Goal: Task Accomplishment & Management: Use online tool/utility

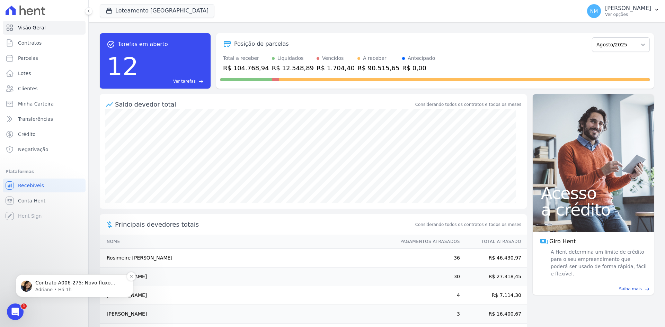
click at [71, 285] on p "Contrato A006-275: Novo fluxo criado. ; )" at bounding box center [79, 283] width 89 height 7
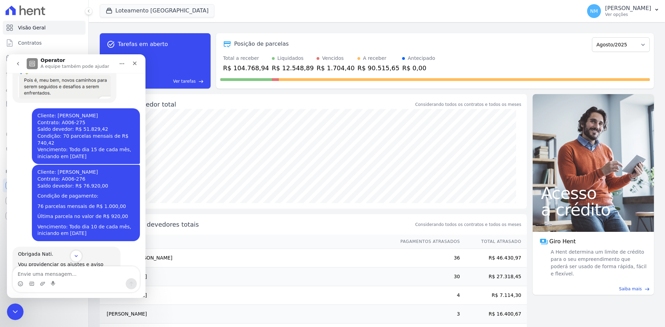
scroll to position [1429, 0]
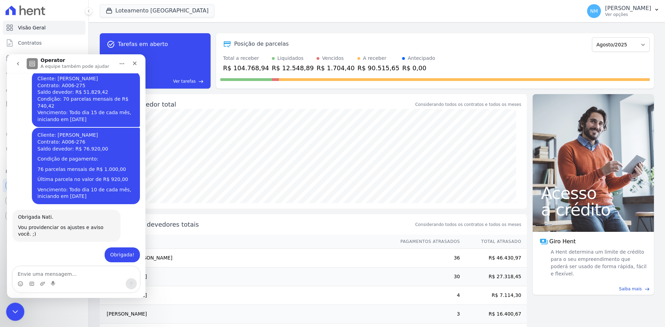
click at [15, 309] on icon "Encerramento do Messenger da Intercom" at bounding box center [14, 311] width 8 height 8
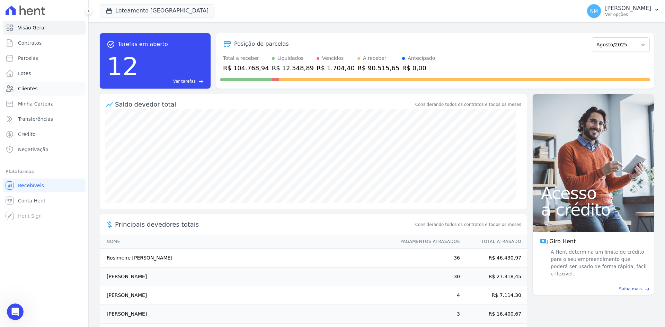
click at [54, 88] on link "Clientes" at bounding box center [44, 89] width 83 height 14
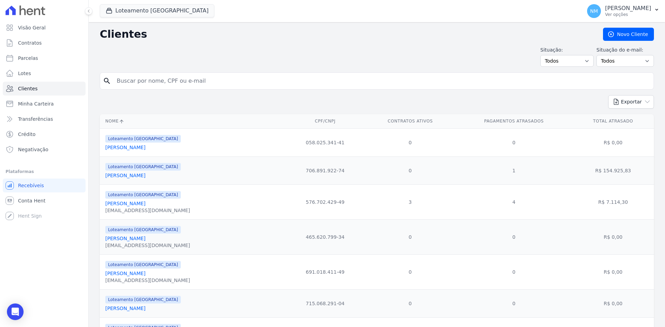
click at [140, 85] on input "search" at bounding box center [382, 81] width 538 height 14
type input "f"
type input "Fabiana"
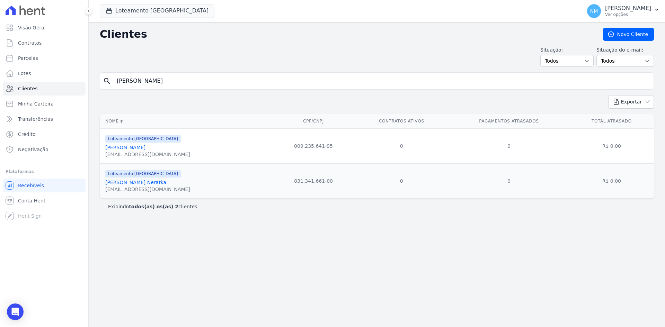
click at [130, 182] on link "[PERSON_NAME] Neratka" at bounding box center [135, 183] width 61 height 6
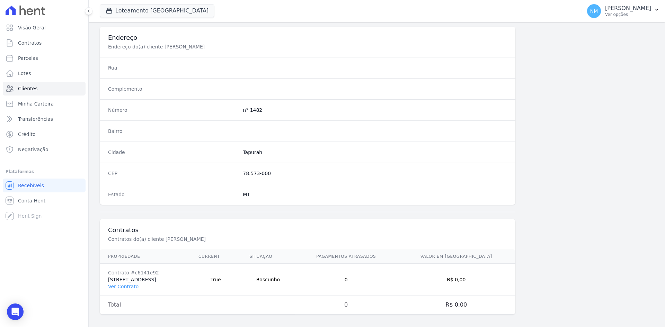
scroll to position [321, 0]
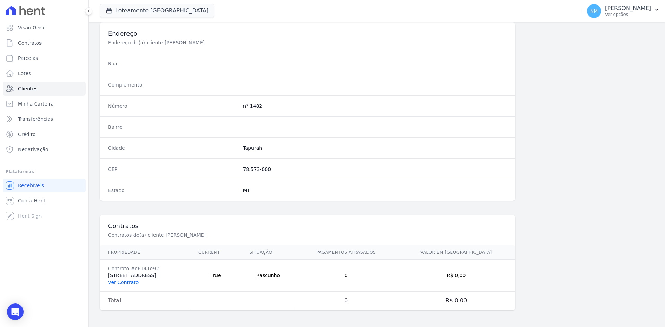
click at [125, 283] on link "Ver Contrato" at bounding box center [123, 283] width 30 height 6
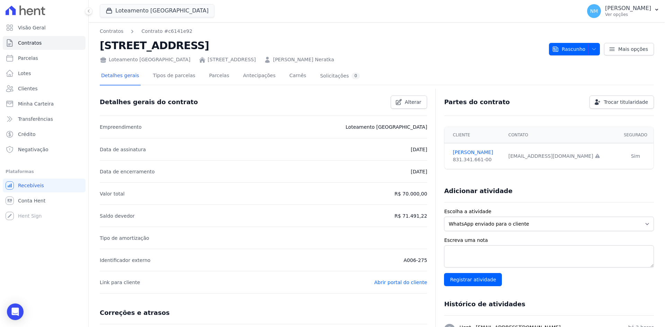
drag, startPoint x: 416, startPoint y: 261, endPoint x: 425, endPoint y: 260, distance: 9.0
click at [14, 306] on div "Open Intercom Messenger" at bounding box center [15, 312] width 18 height 18
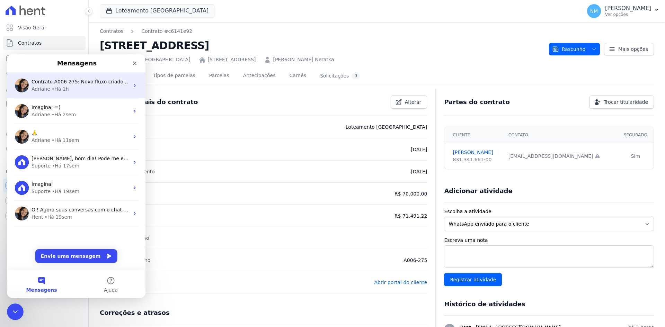
click at [73, 81] on span "Contrato A006-275: Novo fluxo criado. ; )" at bounding box center [82, 82] width 100 height 6
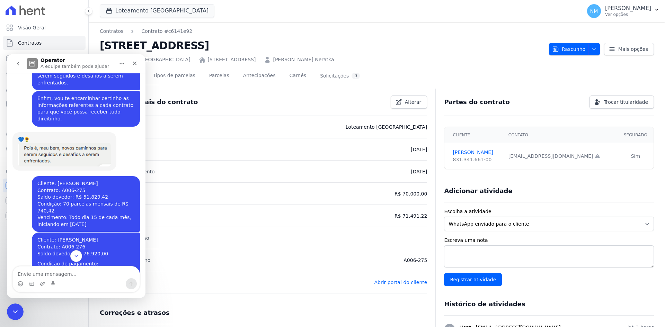
scroll to position [1290, 0]
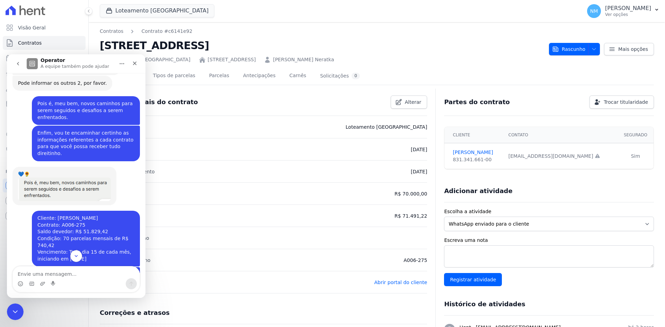
click at [32, 267] on div "Cliente: Valdir Neratka Contrato: A006-276 Saldo devedor: R$ 76.920,00 Condição…" at bounding box center [86, 305] width 108 height 77
drag, startPoint x: 32, startPoint y: 213, endPoint x: 39, endPoint y: 213, distance: 7.3
click at [39, 267] on div "Cliente: Valdir Neratka Contrato: A006-276 Saldo devedor: R$ 76.920,00 Condição…" at bounding box center [86, 305] width 108 height 77
click at [119, 272] on div "Cliente: Valdir Neratka Contrato: A006-276 Saldo devedor: R$ 76.920,00 Condição…" at bounding box center [85, 306] width 97 height 68
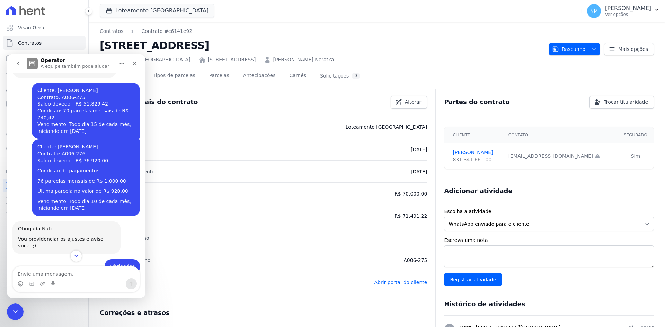
scroll to position [1429, 0]
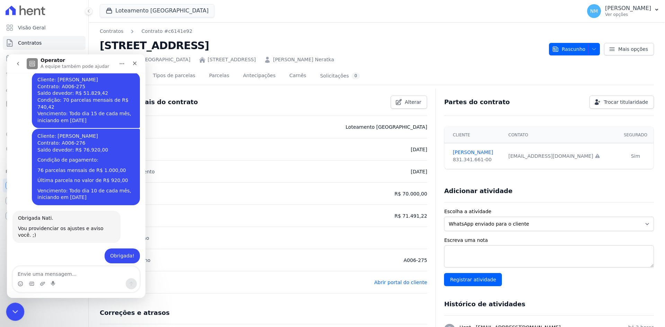
click at [10, 314] on icon "Encerramento do Messenger da Intercom" at bounding box center [14, 311] width 8 height 8
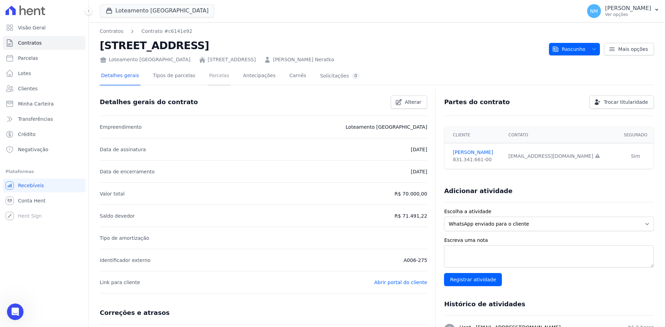
click at [208, 77] on link "Parcelas" at bounding box center [219, 76] width 23 height 18
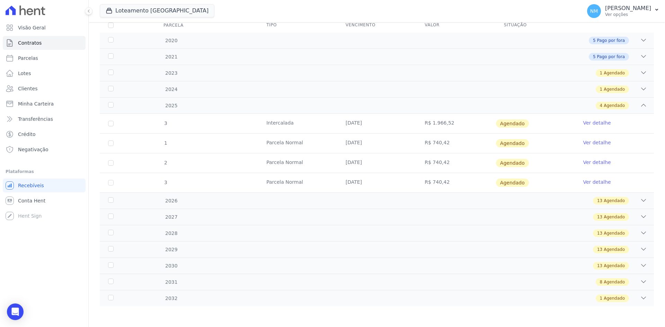
scroll to position [28, 0]
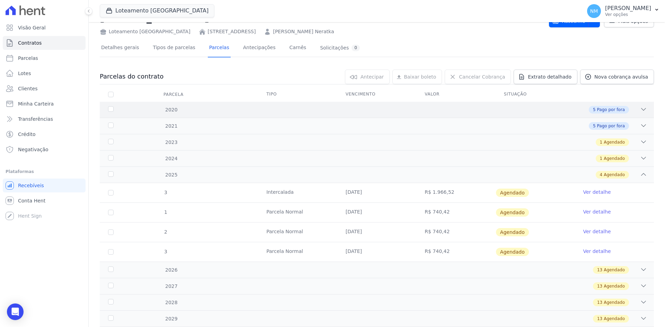
click at [640, 108] on icon at bounding box center [643, 109] width 7 height 7
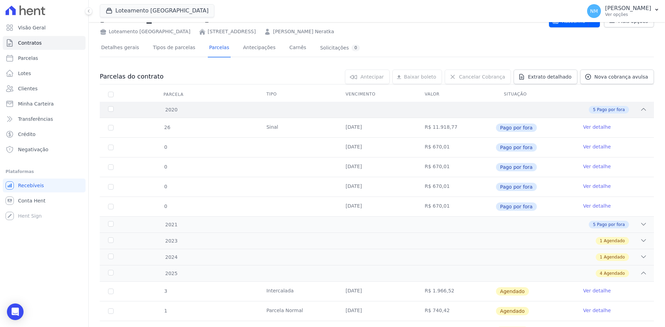
click at [633, 110] on div "5 Pago por fora" at bounding box center [404, 110] width 486 height 8
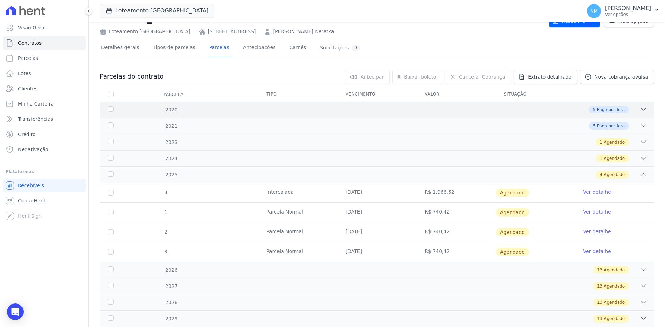
click at [640, 108] on icon at bounding box center [643, 109] width 7 height 7
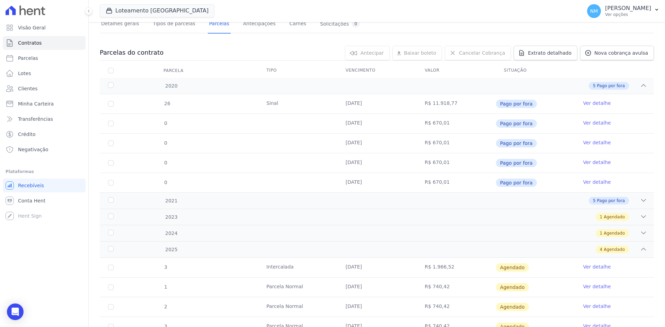
scroll to position [63, 0]
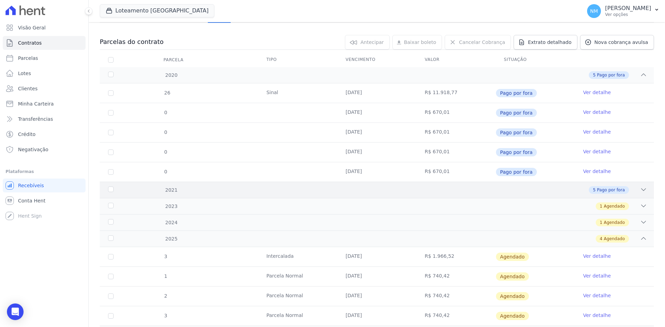
click at [640, 188] on icon at bounding box center [643, 189] width 7 height 7
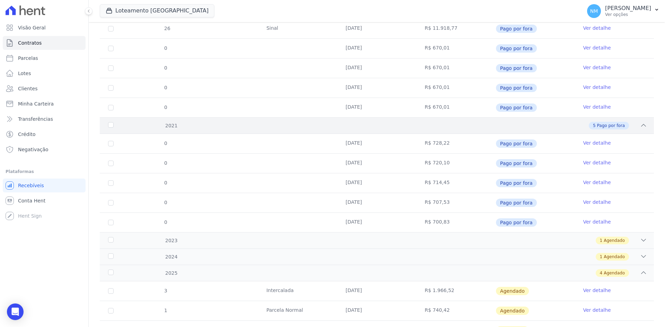
scroll to position [167, 0]
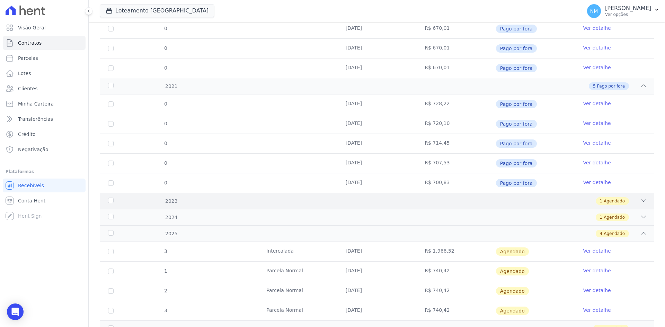
click at [642, 200] on icon at bounding box center [643, 200] width 7 height 7
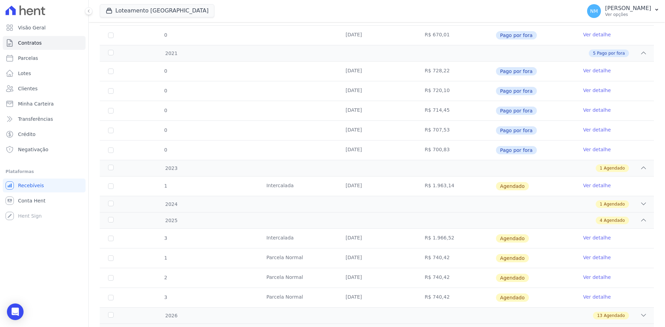
scroll to position [208, 0]
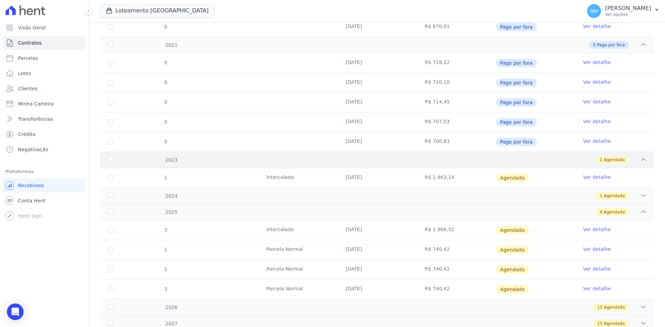
click at [640, 161] on icon at bounding box center [643, 159] width 7 height 7
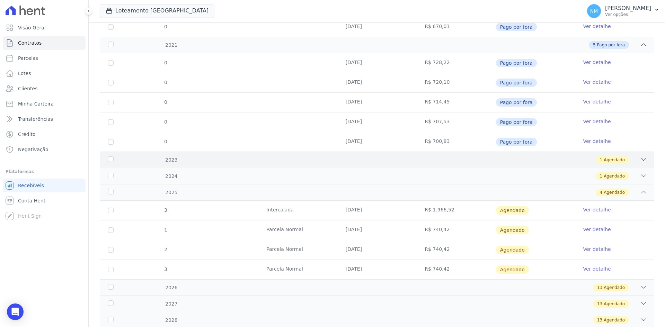
click at [631, 163] on div "1 Agendado" at bounding box center [404, 160] width 486 height 8
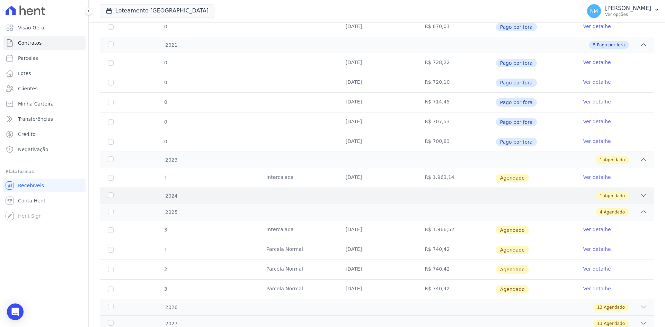
click at [640, 197] on icon at bounding box center [643, 195] width 7 height 7
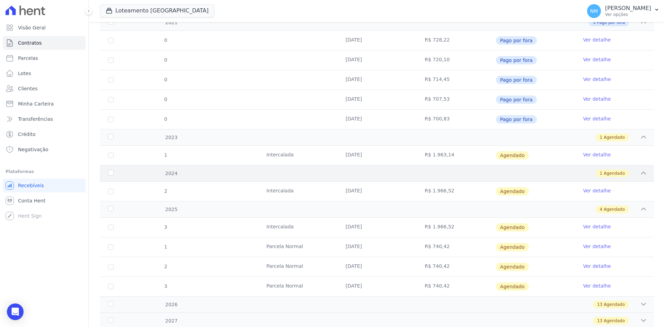
scroll to position [243, 0]
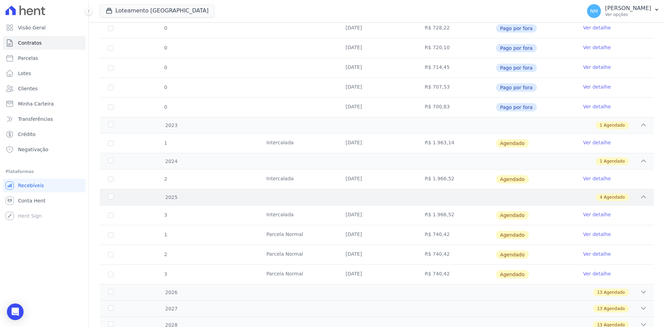
click at [640, 197] on icon at bounding box center [643, 197] width 7 height 7
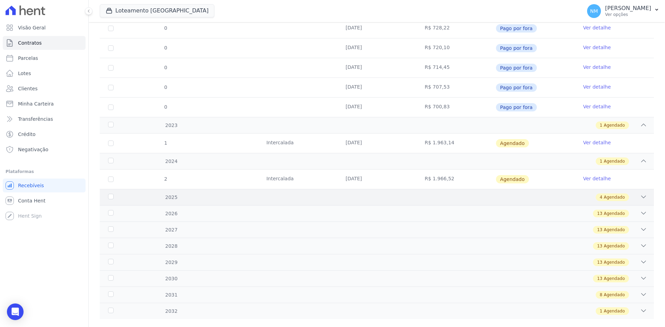
click at [640, 197] on icon at bounding box center [643, 197] width 7 height 7
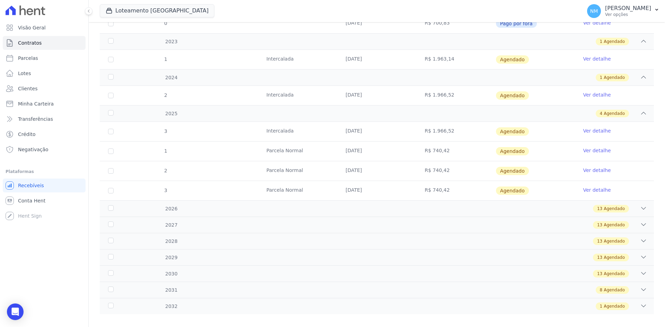
scroll to position [334, 0]
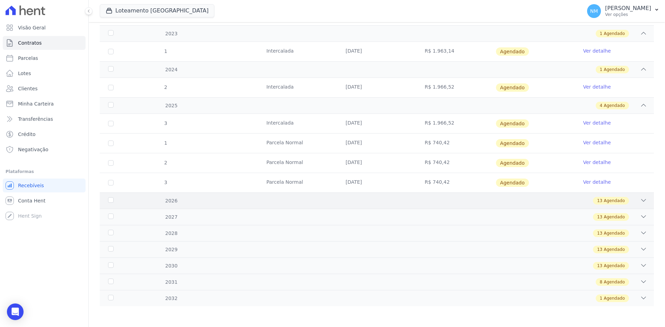
click at [640, 203] on icon at bounding box center [643, 200] width 7 height 7
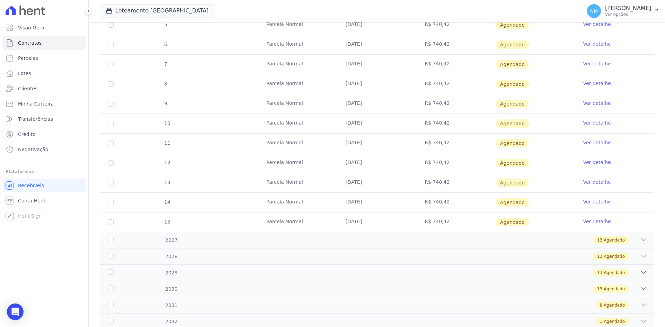
scroll to position [577, 0]
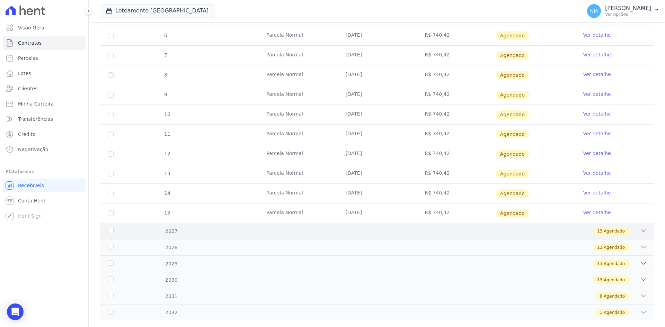
click at [641, 231] on icon at bounding box center [643, 231] width 7 height 7
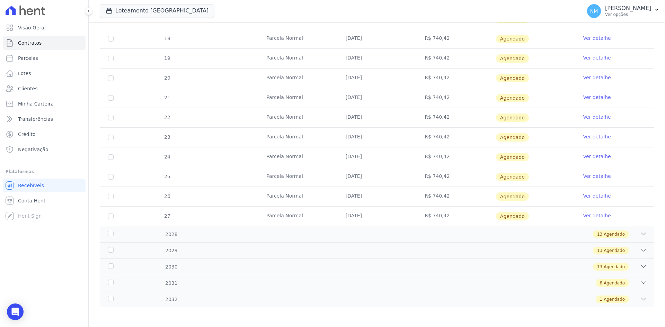
scroll to position [848, 0]
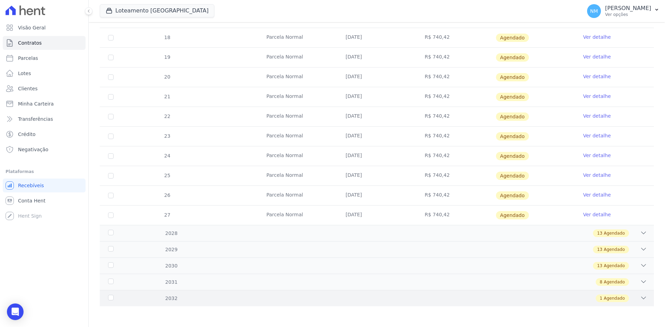
click at [640, 296] on icon at bounding box center [643, 298] width 7 height 7
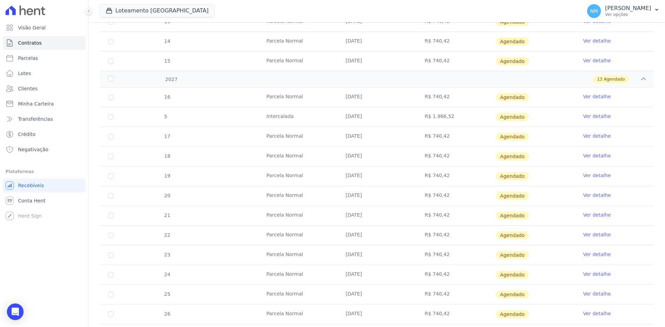
scroll to position [625, 0]
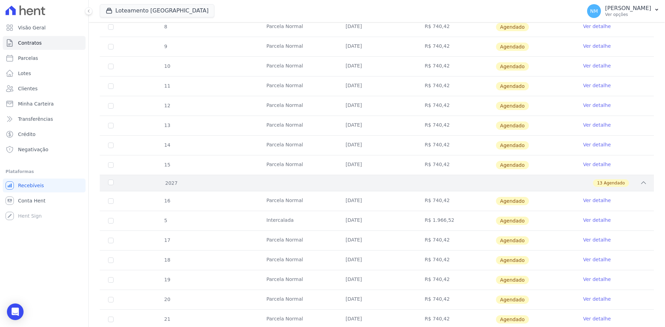
click at [643, 184] on div "2027 13 Agendado" at bounding box center [377, 183] width 554 height 16
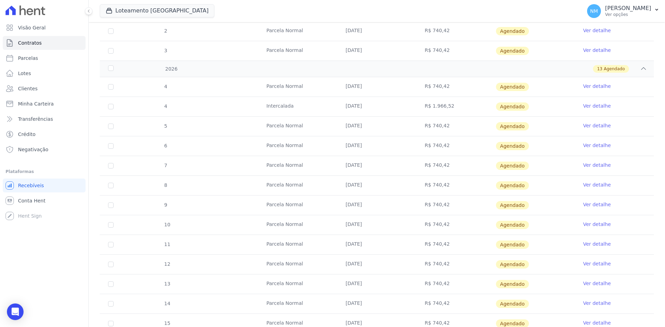
scroll to position [403, 0]
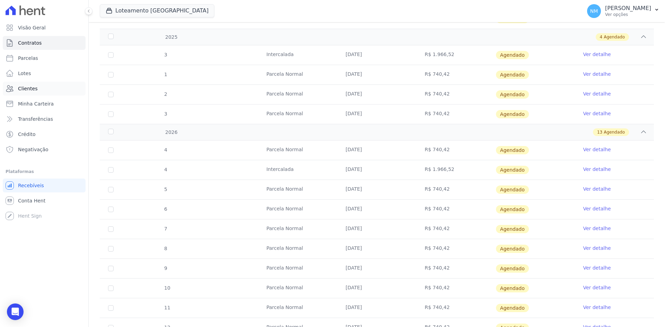
click at [32, 85] on link "Clientes" at bounding box center [44, 89] width 83 height 14
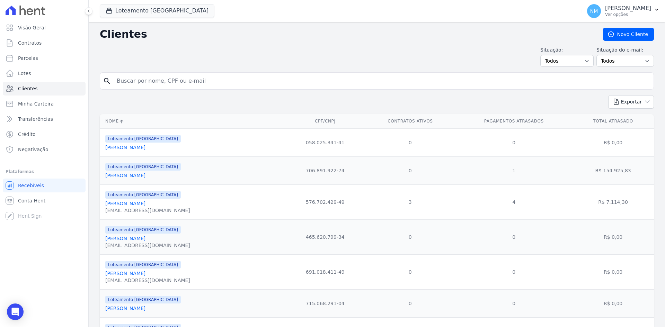
click at [147, 81] on input "search" at bounding box center [382, 81] width 538 height 14
type input "Fabiana"
click at [169, 82] on input "Fabiana" at bounding box center [382, 81] width 538 height 14
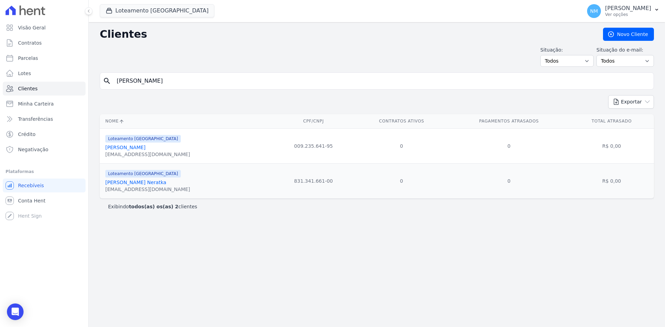
click at [116, 182] on link "Fabiana Pazinato Neratka" at bounding box center [135, 183] width 61 height 6
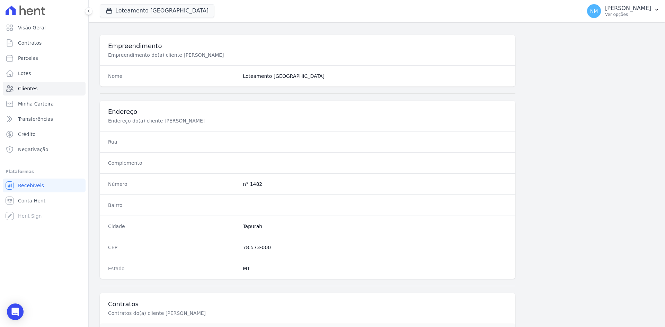
scroll to position [321, 0]
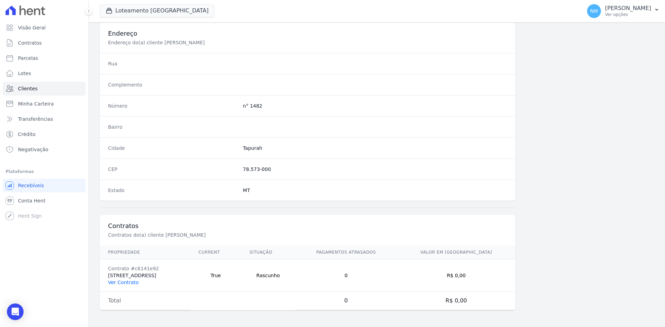
click at [126, 285] on link "Ver Contrato" at bounding box center [123, 283] width 30 height 6
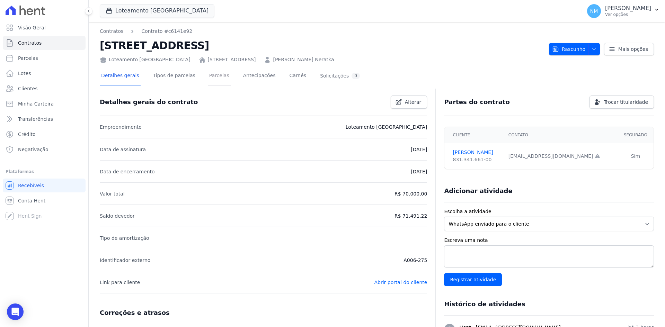
click at [208, 76] on link "Parcelas" at bounding box center [219, 76] width 23 height 18
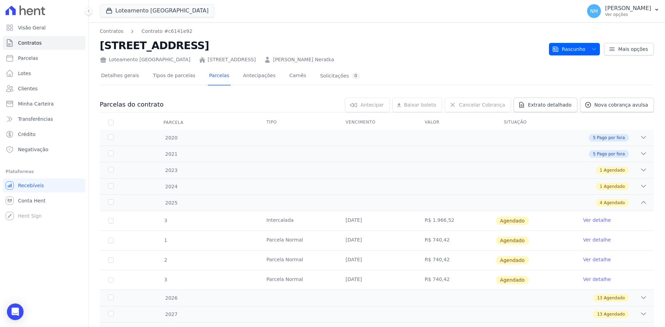
click at [583, 241] on link "Ver detalhe" at bounding box center [597, 240] width 28 height 7
click at [114, 78] on link "Detalhes gerais" at bounding box center [120, 76] width 41 height 18
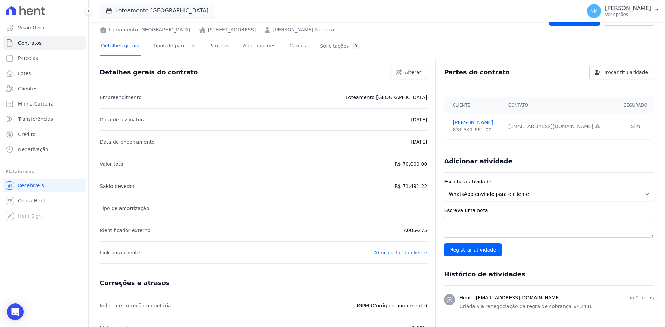
scroll to position [69, 0]
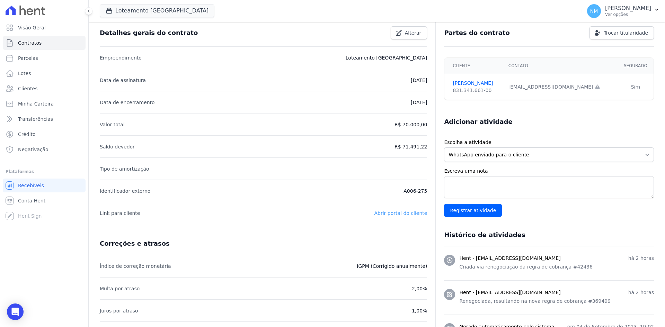
click at [382, 214] on link "Abrir portal do cliente" at bounding box center [400, 214] width 53 height 6
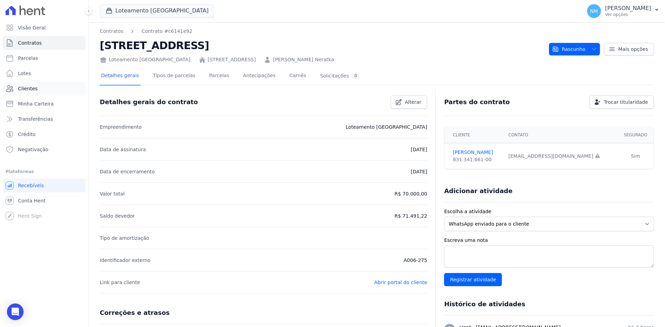
click at [43, 93] on link "Clientes" at bounding box center [44, 89] width 83 height 14
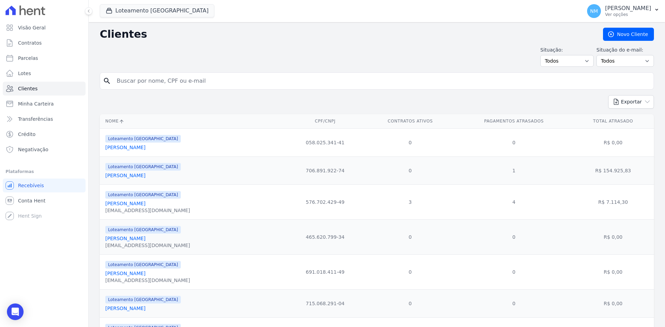
click at [141, 79] on input "search" at bounding box center [382, 81] width 538 height 14
type input "edno"
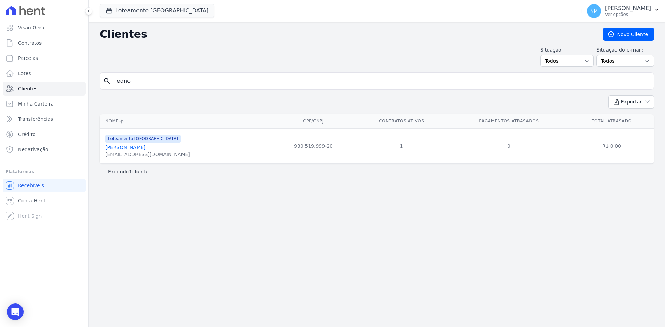
click at [135, 149] on link "Edno Pereira Fonseca" at bounding box center [125, 148] width 40 height 6
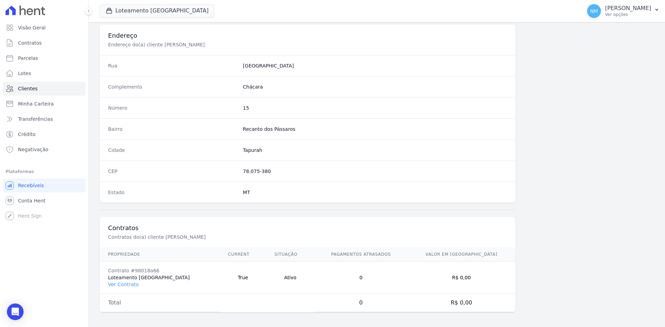
scroll to position [321, 0]
click at [122, 285] on link "Ver Contrato" at bounding box center [123, 283] width 30 height 6
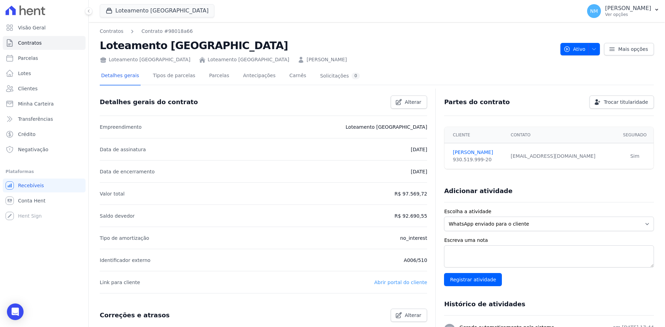
click at [403, 284] on link "Abrir portal do cliente" at bounding box center [400, 283] width 53 height 6
click at [40, 90] on link "Clientes" at bounding box center [44, 89] width 83 height 14
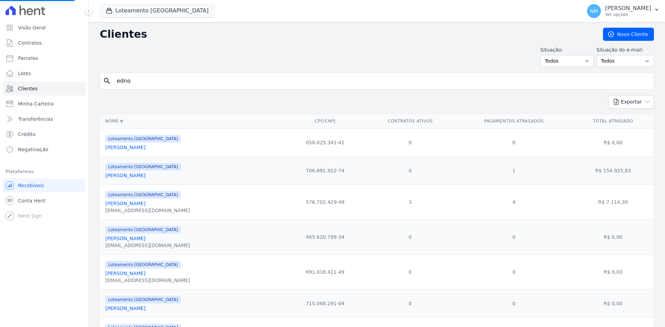
drag, startPoint x: 144, startPoint y: 80, endPoint x: 106, endPoint y: 82, distance: 37.8
click at [106, 82] on div "search edno" at bounding box center [377, 80] width 554 height 17
click at [134, 81] on input "search" at bounding box center [382, 81] width 538 height 14
type input "Maria Izabel De Freitas Faria"
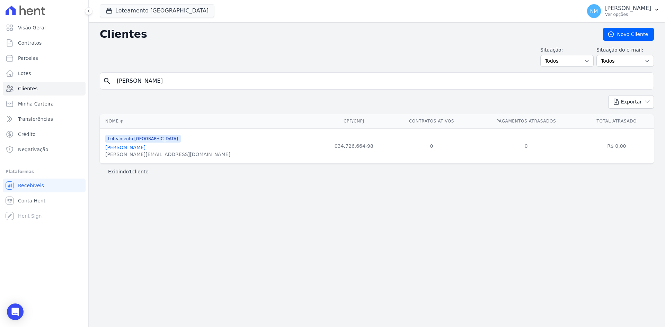
click at [143, 149] on link "Maria Izabel De Freitas Faria" at bounding box center [125, 148] width 40 height 6
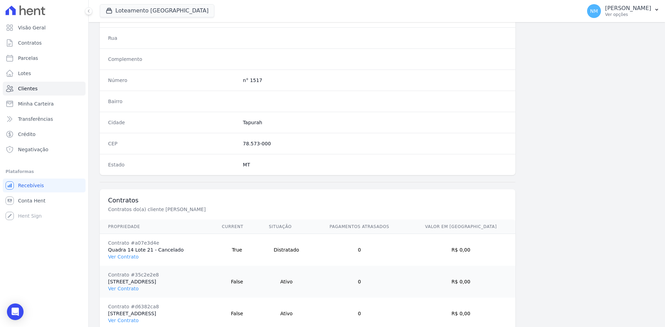
scroll to position [385, 0]
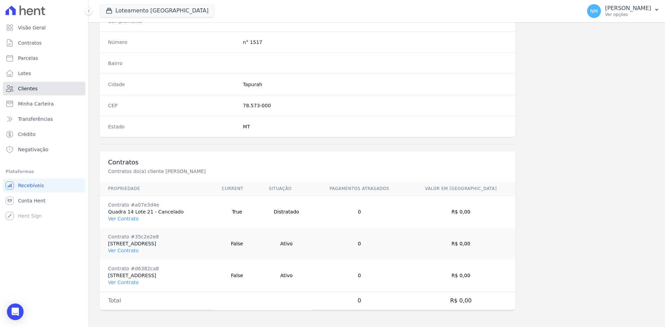
click at [66, 83] on link "Clientes" at bounding box center [44, 89] width 83 height 14
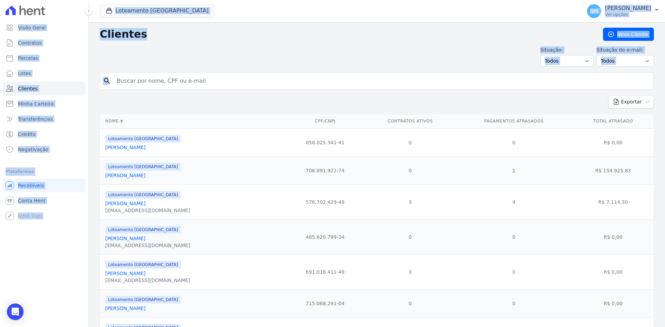
drag, startPoint x: 199, startPoint y: 82, endPoint x: 109, endPoint y: 78, distance: 90.5
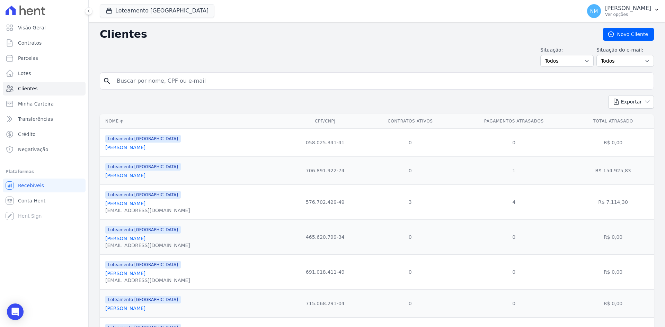
click at [167, 82] on input "search" at bounding box center [382, 81] width 538 height 14
type input "Geovane"
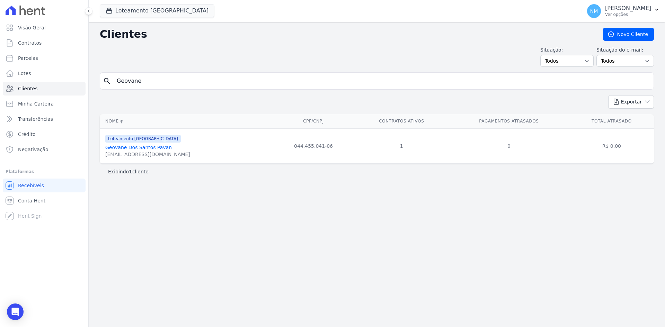
click at [132, 147] on link "Geovane Dos Santos Pavan" at bounding box center [138, 148] width 67 height 6
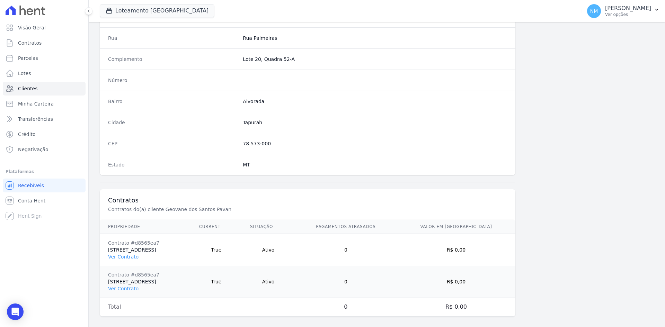
scroll to position [353, 0]
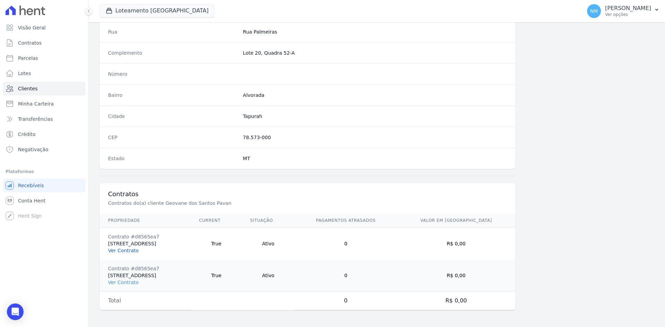
click at [126, 251] on link "Ver Contrato" at bounding box center [123, 251] width 30 height 6
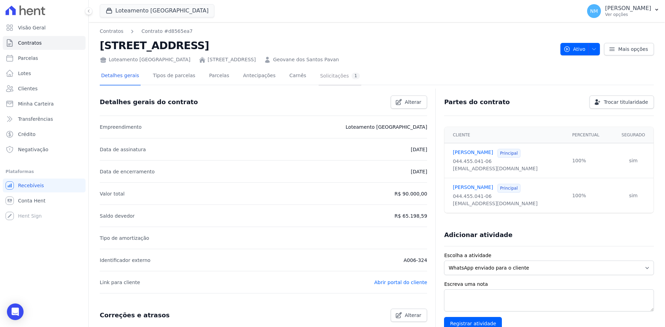
click at [320, 78] on div "Solicitações 1" at bounding box center [340, 76] width 40 height 7
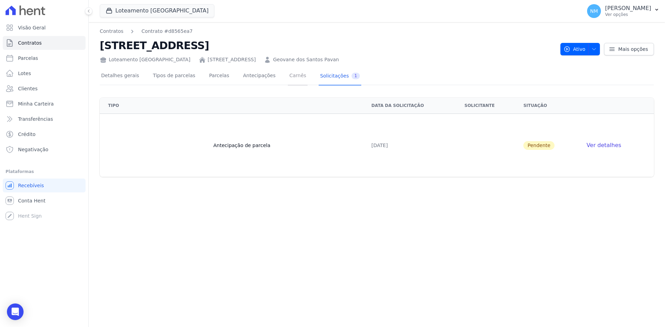
click at [288, 77] on link "Carnês" at bounding box center [298, 76] width 20 height 18
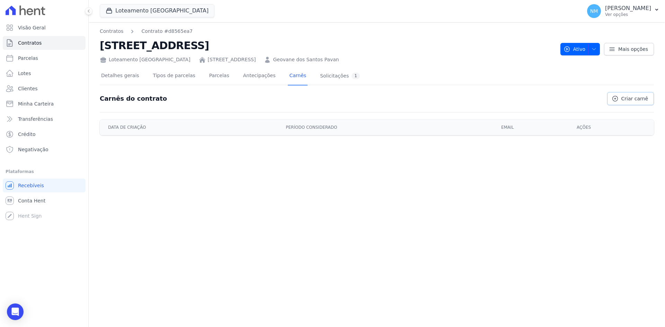
click at [626, 101] on span "Criar carnê" at bounding box center [635, 98] width 27 height 7
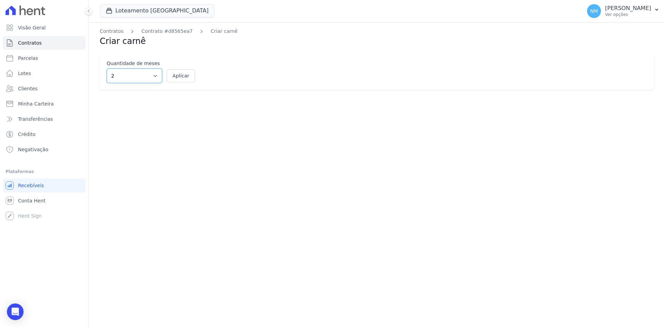
click at [156, 77] on select "2 3 4 5 6 7 8 9 10 11 12" at bounding box center [134, 76] width 55 height 15
click at [117, 71] on select "2 3 4 5 6 7 8 9 10 11 12" at bounding box center [134, 76] width 55 height 15
click at [119, 74] on select "2 3 4 5 6 7 8 9 10 11 12" at bounding box center [134, 76] width 55 height 15
click at [121, 74] on select "2 3 4 5 6 7 8 9 10 11 12" at bounding box center [134, 76] width 55 height 15
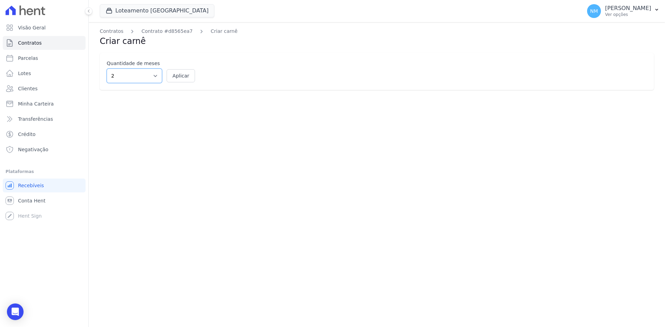
select select "12"
click at [107, 69] on select "2 3 4 5 6 7 8 9 10 11 12" at bounding box center [134, 76] width 55 height 15
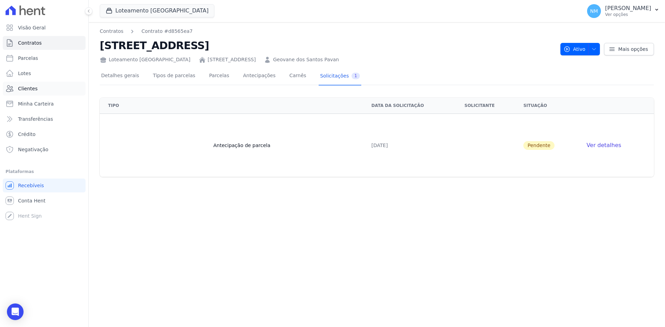
click at [35, 87] on span "Clientes" at bounding box center [27, 88] width 19 height 7
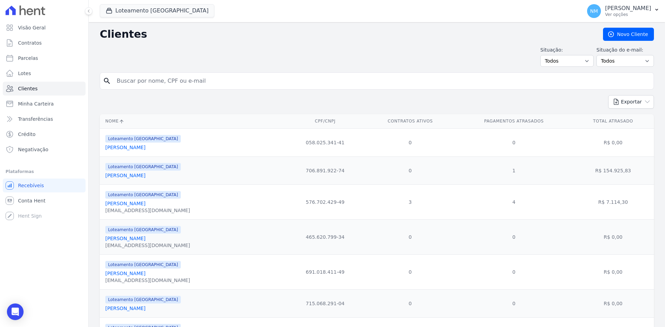
click at [113, 82] on input "search" at bounding box center [382, 81] width 538 height 14
type input "Fabiana"
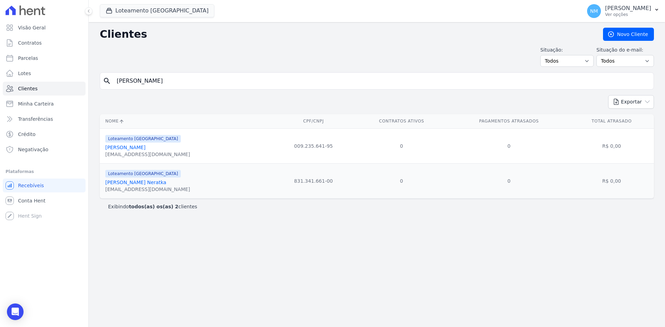
click at [125, 184] on link "Fabiana Pazinato Neratka" at bounding box center [135, 183] width 61 height 6
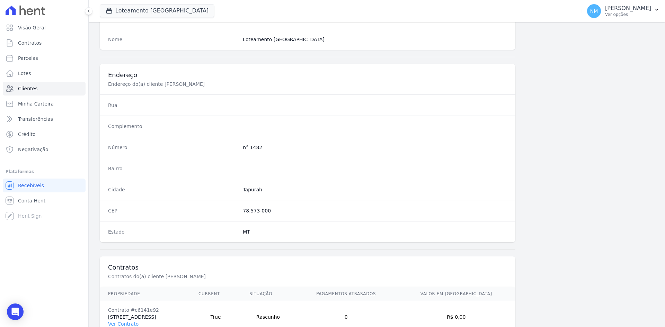
scroll to position [321, 0]
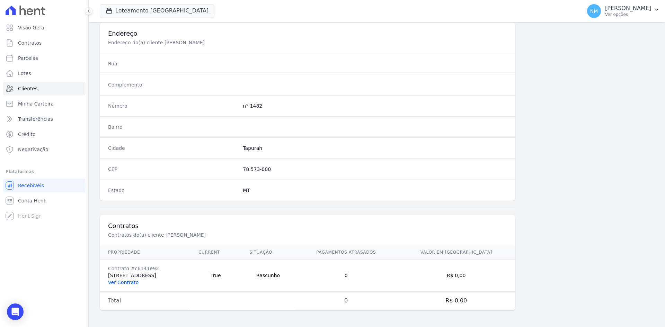
click at [121, 281] on link "Ver Contrato" at bounding box center [123, 283] width 30 height 6
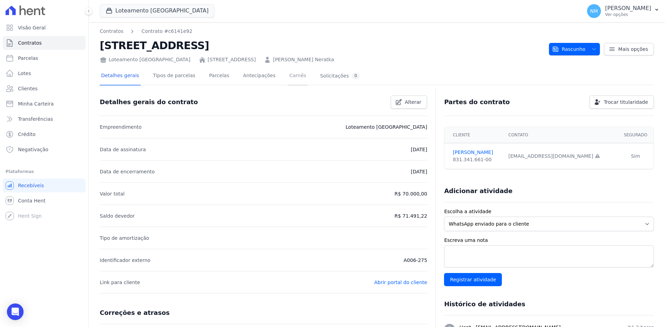
click at [288, 77] on link "Carnês" at bounding box center [298, 76] width 20 height 18
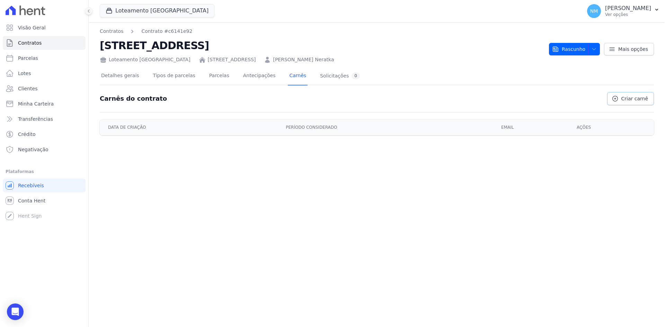
click at [624, 102] on span "Criar carnê" at bounding box center [635, 98] width 27 height 7
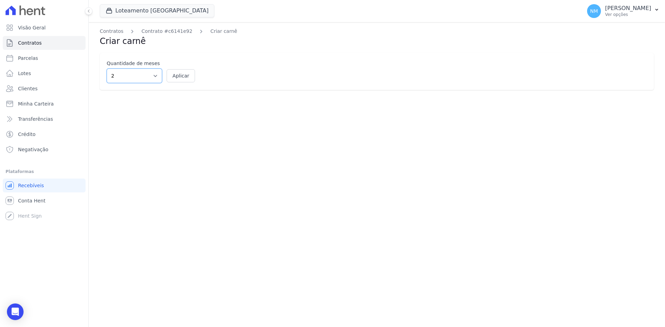
click at [154, 76] on select "2 3 4 5 6 7 8 9 10 11 12" at bounding box center [134, 76] width 55 height 15
select select "12"
click at [107, 69] on select "2 3 4 5 6 7 8 9 10 11 12" at bounding box center [134, 76] width 55 height 15
click at [186, 76] on button "Aplicar" at bounding box center [181, 75] width 28 height 13
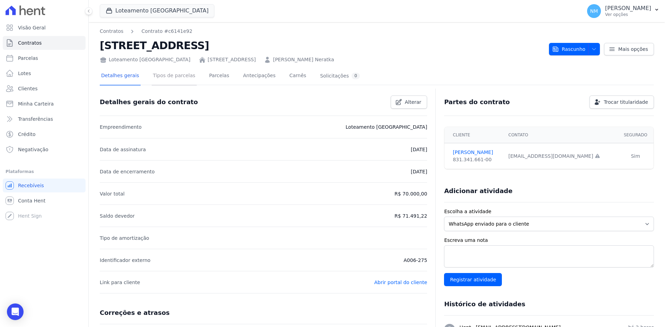
click at [165, 74] on link "Tipos de parcelas" at bounding box center [174, 76] width 45 height 18
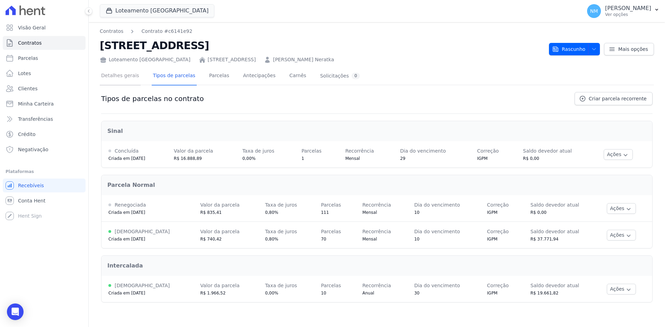
click at [113, 76] on link "Detalhes gerais" at bounding box center [120, 76] width 41 height 18
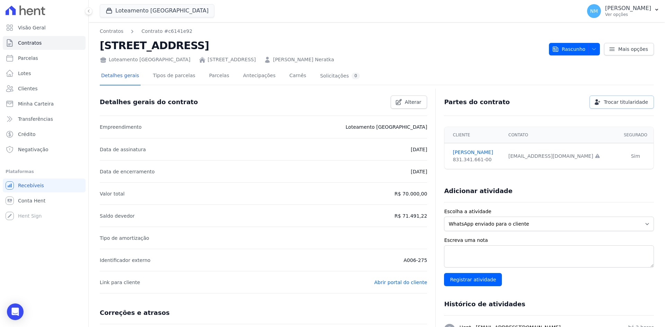
click at [608, 100] on span "Trocar titularidade" at bounding box center [626, 102] width 44 height 7
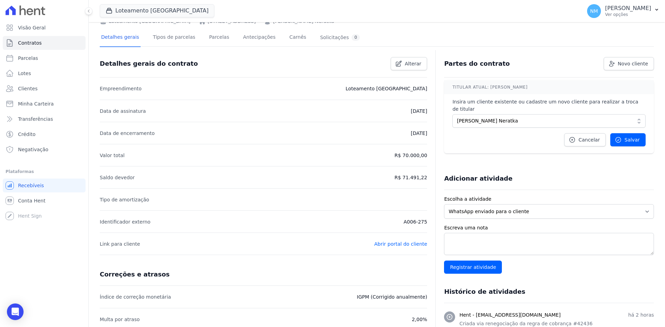
scroll to position [35, 0]
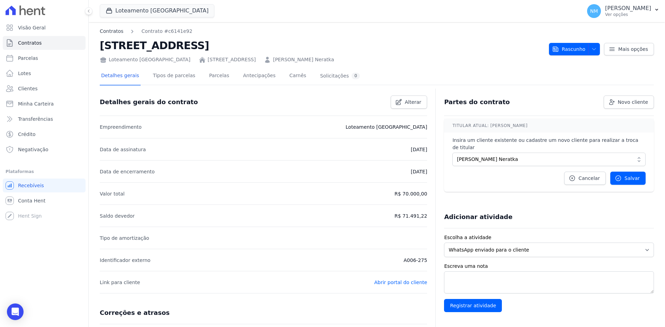
click at [114, 28] on link "Contratos" at bounding box center [112, 31] width 24 height 7
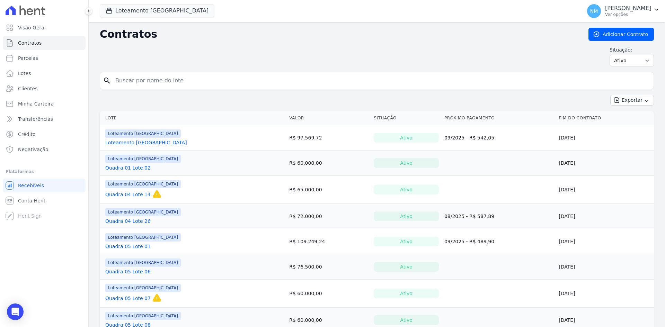
click at [144, 80] on input "search" at bounding box center [381, 81] width 540 height 14
type input "Fabiana"
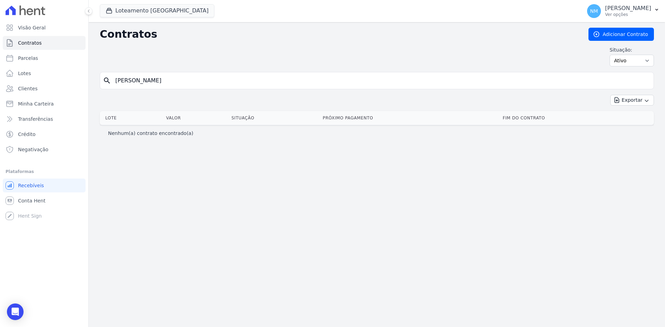
drag, startPoint x: 144, startPoint y: 82, endPoint x: 98, endPoint y: 81, distance: 45.8
click at [98, 81] on div "Contratos Adicionar Contrato Situação: Ativo Todos Pausado Distratado Rascunho …" at bounding box center [377, 174] width 576 height 305
click at [39, 107] on span "Minha Carteira" at bounding box center [36, 103] width 36 height 7
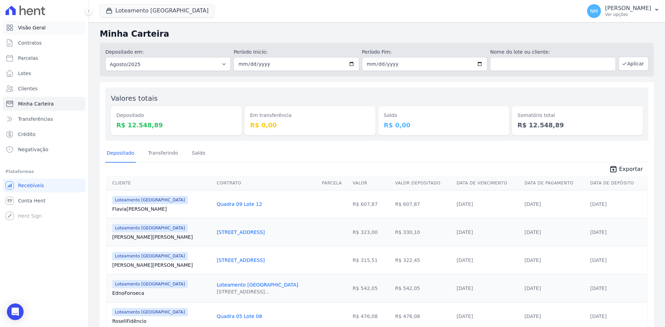
click at [41, 29] on span "Visão Geral" at bounding box center [32, 27] width 28 height 7
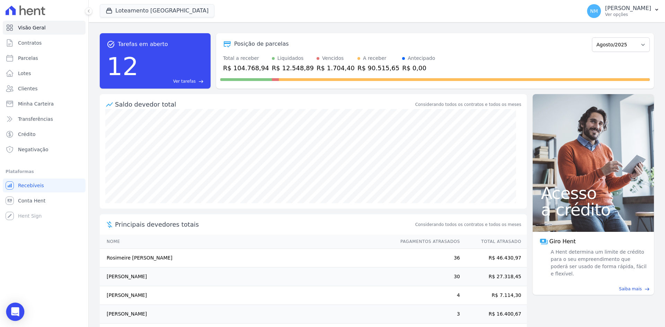
click at [18, 310] on icon "Open Intercom Messenger" at bounding box center [15, 312] width 8 height 9
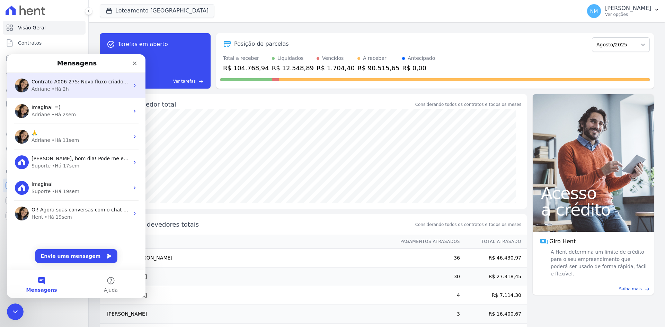
click at [63, 74] on div "Contrato A006-275: Novo fluxo criado. ; ) Adriane • Há 2h" at bounding box center [76, 86] width 139 height 26
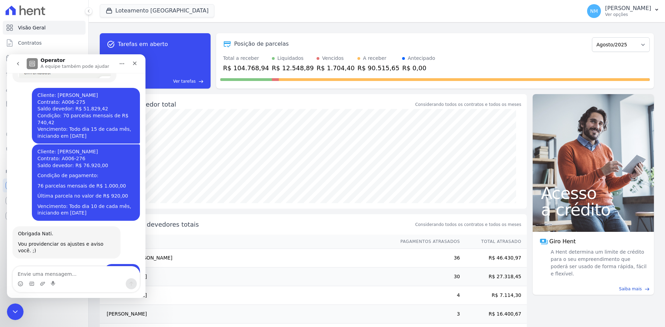
scroll to position [1429, 0]
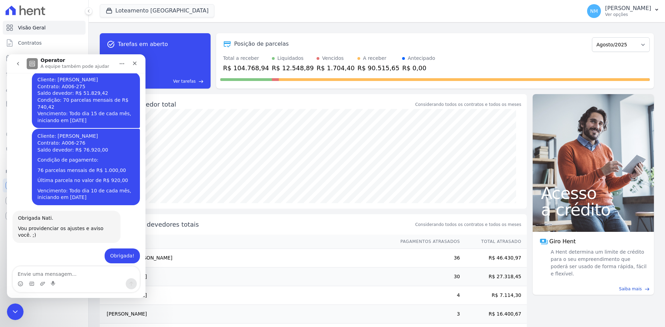
click at [59, 307] on div "Regra de Recorrência/Cobrança. Como cadastrar?" at bounding box center [66, 318] width 82 height 22
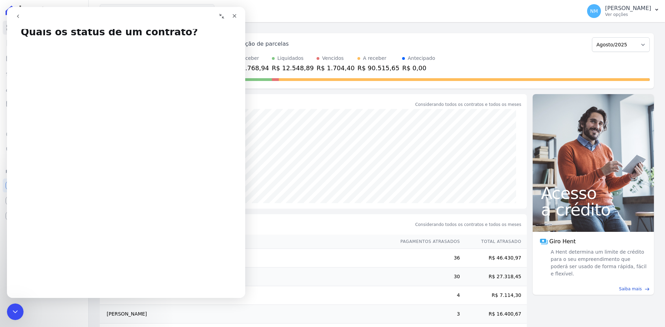
scroll to position [0, 0]
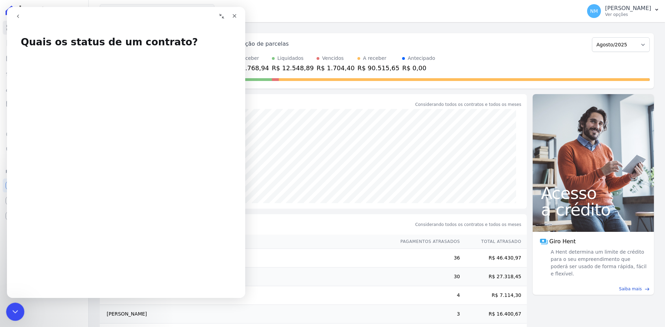
click at [16, 309] on icon "Encerramento do Messenger da Intercom" at bounding box center [14, 311] width 8 height 8
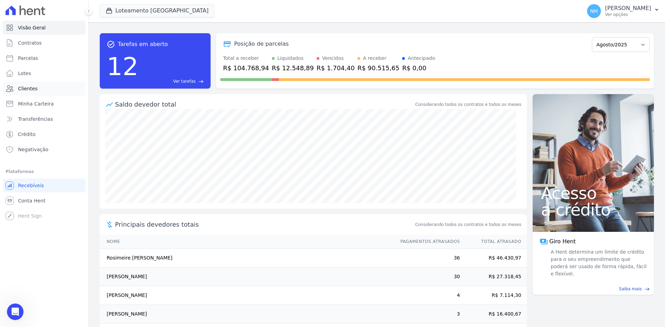
click at [24, 90] on span "Clientes" at bounding box center [27, 88] width 19 height 7
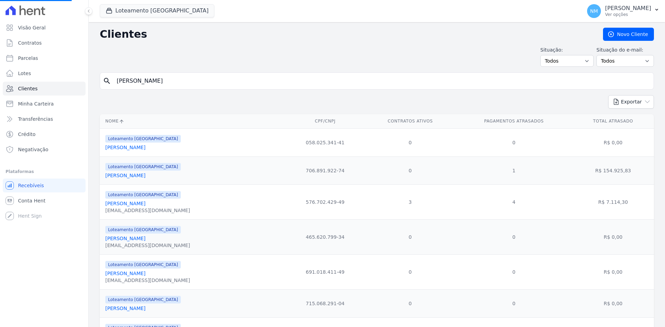
drag, startPoint x: 148, startPoint y: 83, endPoint x: 119, endPoint y: 83, distance: 29.4
click at [119, 83] on input "Fabiana" at bounding box center [382, 81] width 538 height 14
click at [125, 82] on input "search" at bounding box center [382, 81] width 538 height 14
type input "valdir"
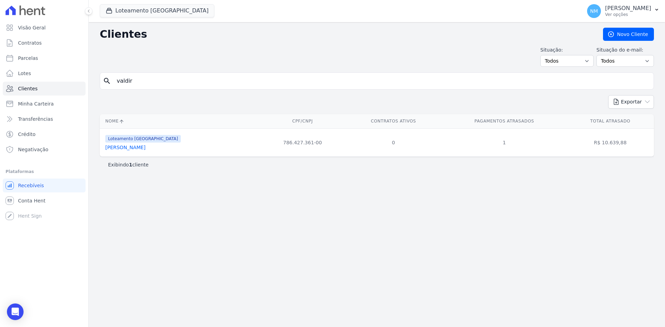
click at [124, 146] on link "Valdir Neratka" at bounding box center [125, 148] width 40 height 6
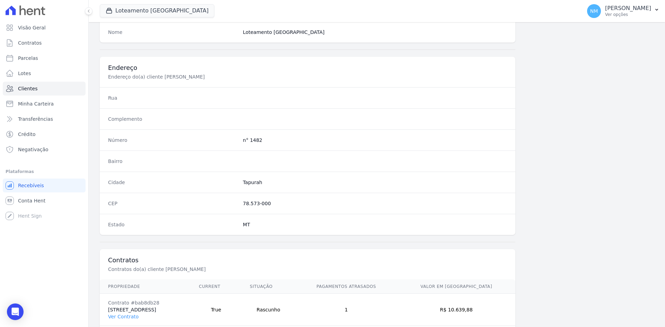
scroll to position [321, 0]
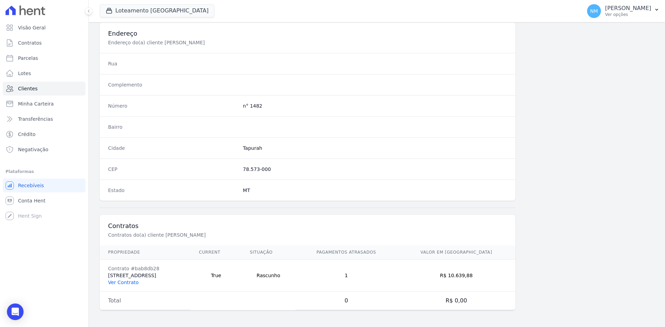
click at [125, 283] on link "Ver Contrato" at bounding box center [123, 283] width 30 height 6
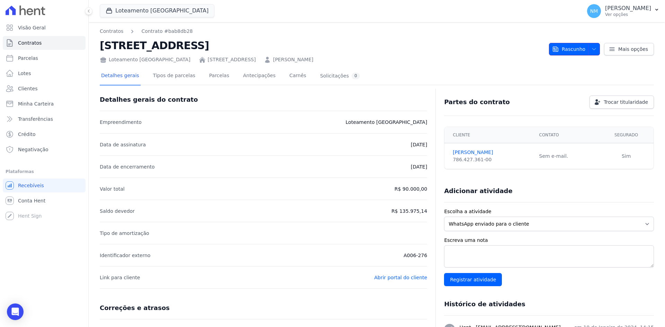
click at [591, 50] on icon "button" at bounding box center [594, 49] width 6 height 6
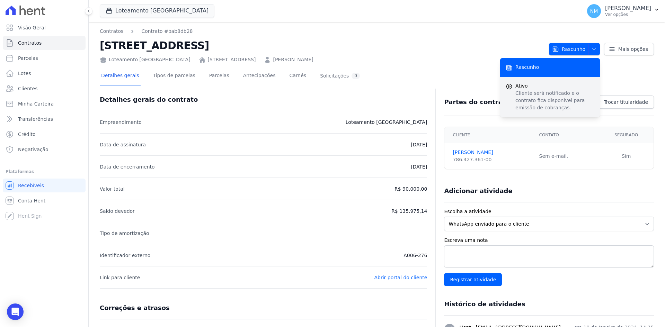
click at [508, 86] on icon "submit" at bounding box center [509, 86] width 7 height 7
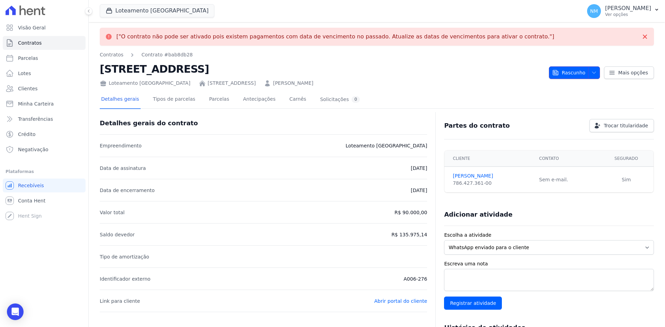
click at [583, 72] on button "Rascunho" at bounding box center [574, 73] width 51 height 12
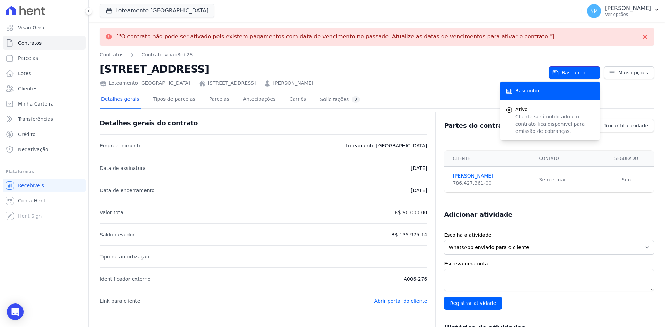
click at [588, 71] on span "button" at bounding box center [592, 72] width 9 height 11
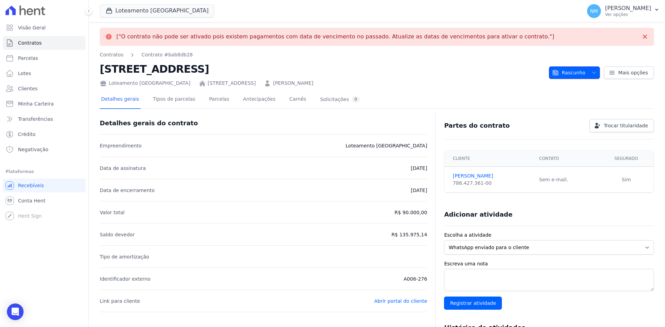
click at [591, 71] on icon "button" at bounding box center [594, 73] width 6 height 6
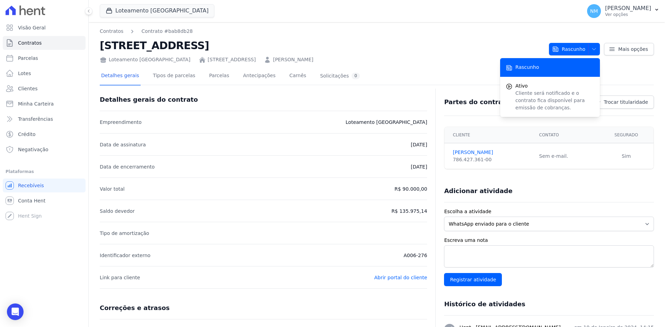
click at [462, 38] on h2 "Quadra 13 Lote 01" at bounding box center [322, 46] width 444 height 16
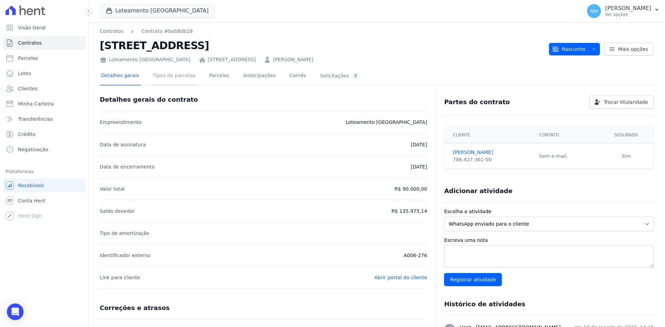
click at [173, 76] on link "Tipos de parcelas" at bounding box center [174, 76] width 45 height 18
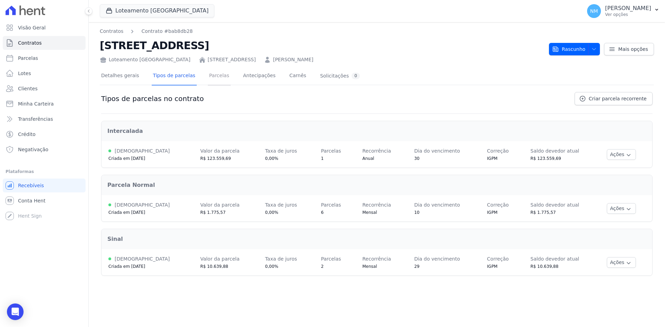
click at [208, 79] on link "Parcelas" at bounding box center [219, 76] width 23 height 18
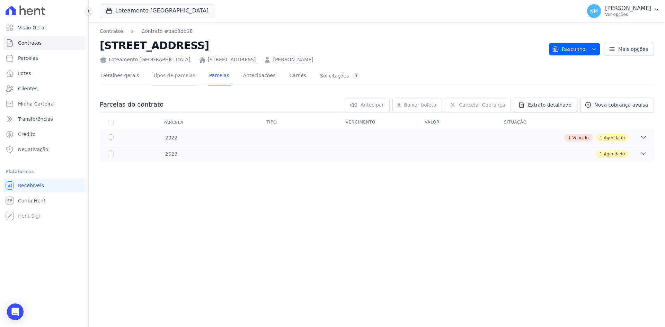
click at [168, 76] on link "Tipos de parcelas" at bounding box center [174, 76] width 45 height 18
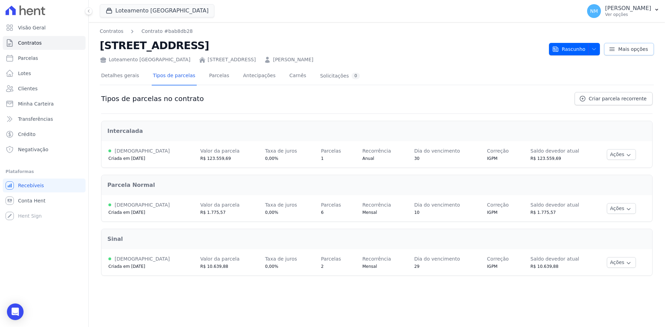
click at [625, 47] on span "Mais opções" at bounding box center [633, 49] width 30 height 7
click at [595, 47] on icon "button" at bounding box center [594, 49] width 6 height 6
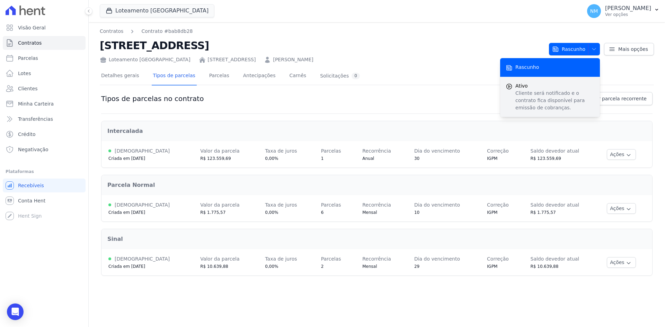
click at [512, 84] on icon "submit" at bounding box center [509, 86] width 7 height 7
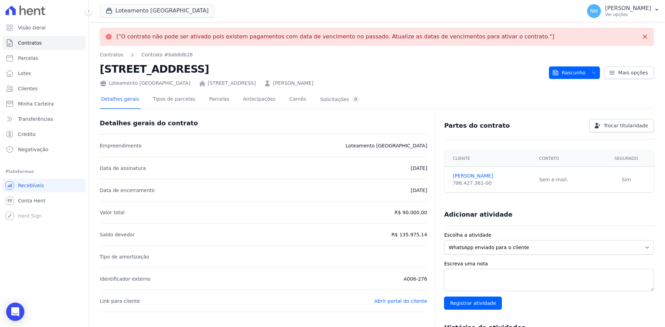
click at [9, 313] on div "Open Intercom Messenger" at bounding box center [15, 312] width 18 height 18
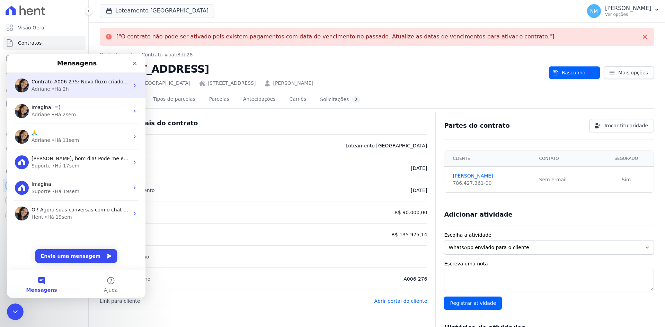
click at [80, 97] on div "Contrato A006-275: Novo fluxo criado. ; ) Adriane • Há 2h" at bounding box center [76, 86] width 139 height 26
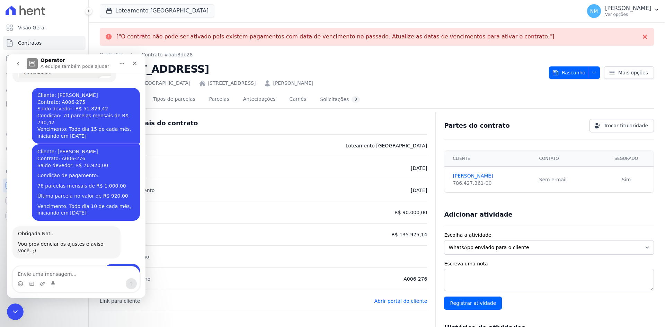
scroll to position [1429, 0]
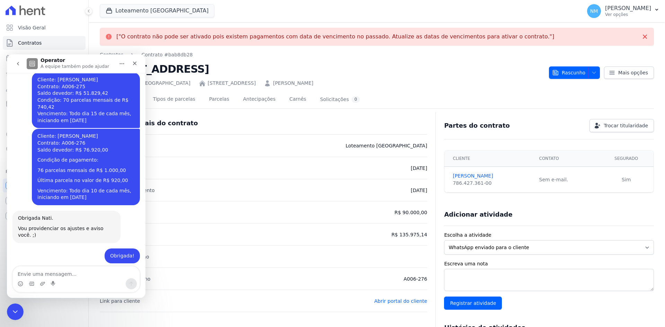
click at [49, 307] on div "Regra de Recorrência/Cobrança. Como cadastrar?" at bounding box center [66, 318] width 82 height 22
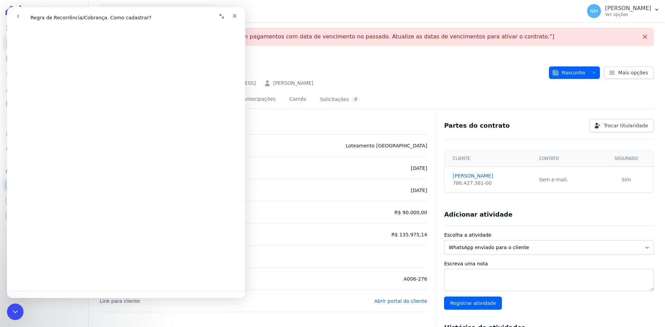
scroll to position [335, 0]
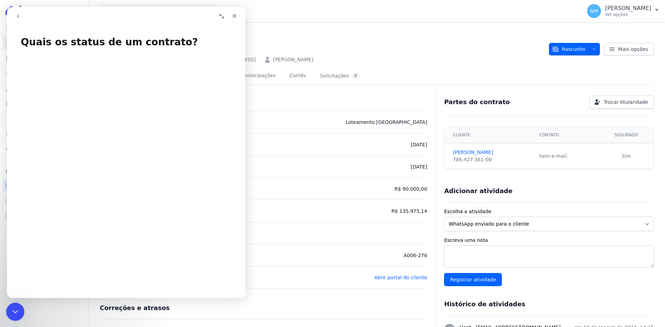
click at [13, 312] on icon "Encerramento do Messenger da Intercom" at bounding box center [14, 311] width 8 height 8
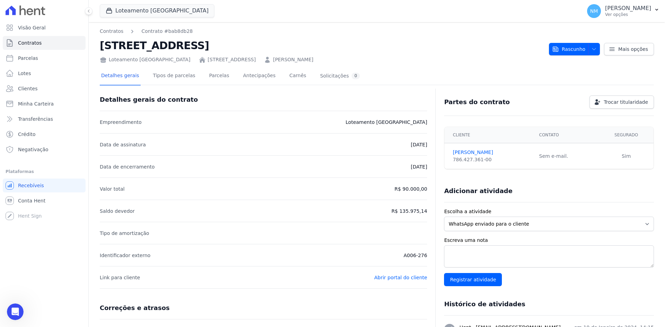
scroll to position [0, 0]
click at [595, 50] on button "Rascunho" at bounding box center [574, 49] width 51 height 12
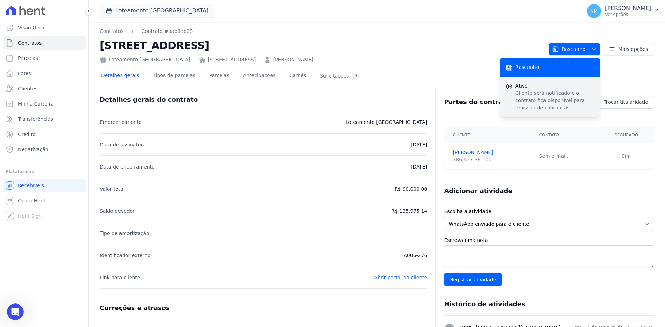
click at [510, 87] on icon "submit" at bounding box center [509, 86] width 7 height 7
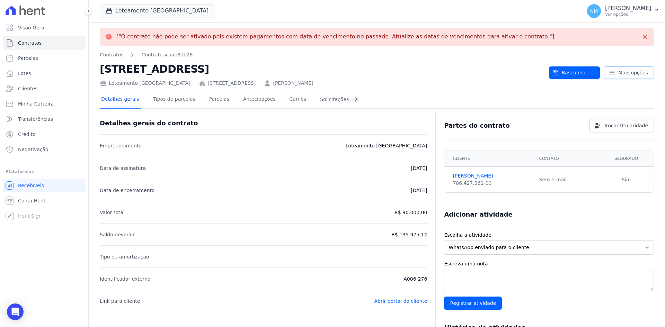
click at [629, 74] on span "Mais opções" at bounding box center [633, 72] width 30 height 7
click at [591, 72] on icon "button" at bounding box center [594, 73] width 6 height 6
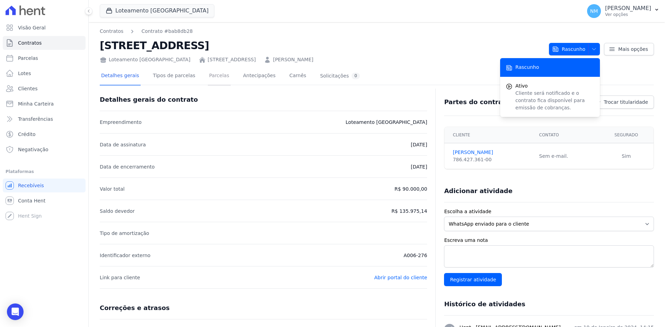
click at [208, 79] on link "Parcelas" at bounding box center [219, 76] width 23 height 18
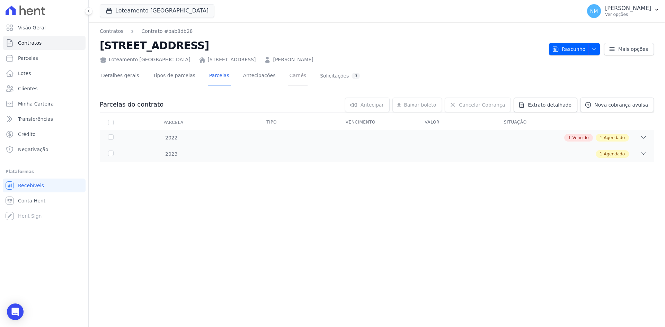
click at [288, 77] on link "Carnês" at bounding box center [298, 76] width 20 height 18
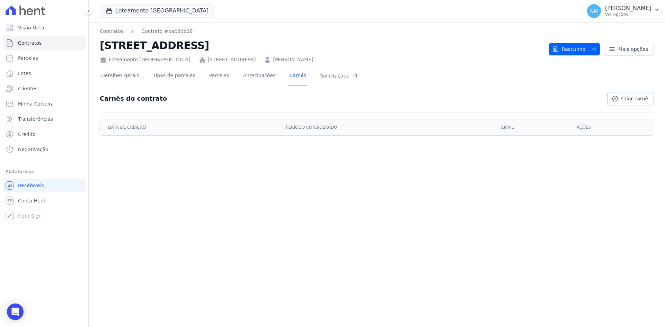
click at [624, 97] on link "Criar carnê" at bounding box center [630, 98] width 47 height 13
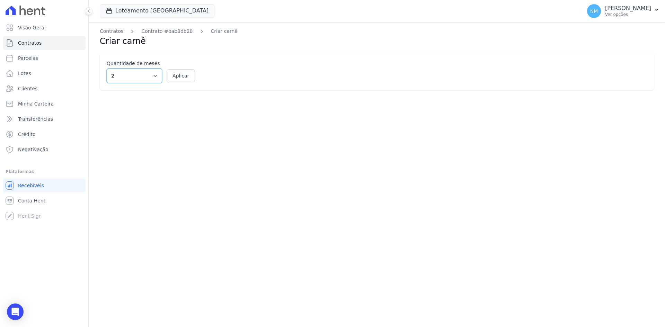
click at [154, 74] on select "2 3 4 5 6 7 8 9 10 11 12" at bounding box center [134, 76] width 55 height 15
select select "12"
click at [107, 69] on select "2 3 4 5 6 7 8 9 10 11 12" at bounding box center [134, 76] width 55 height 15
click at [178, 74] on button "Aplicar" at bounding box center [181, 75] width 28 height 13
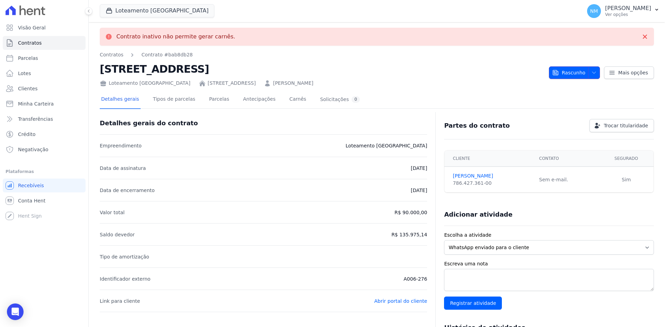
click at [567, 74] on span "Rascunho" at bounding box center [568, 73] width 33 height 12
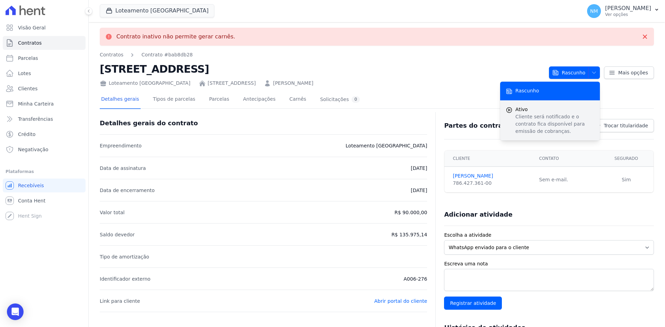
click at [506, 110] on icon "submit" at bounding box center [509, 110] width 7 height 7
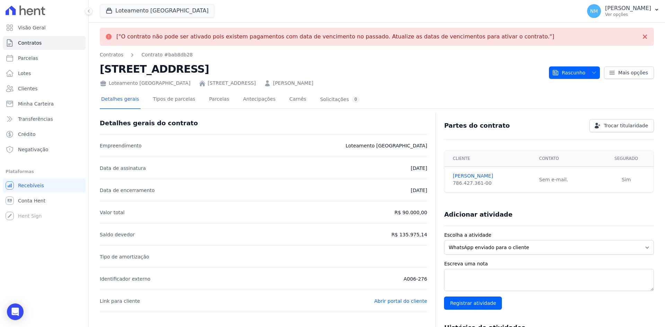
click at [340, 173] on li "Data de assinatura 29/05/2020" at bounding box center [263, 168] width 327 height 22
click at [124, 100] on link "Detalhes gerais" at bounding box center [120, 100] width 41 height 18
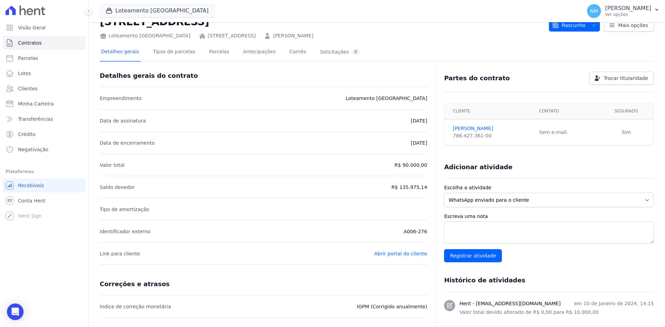
scroll to position [35, 0]
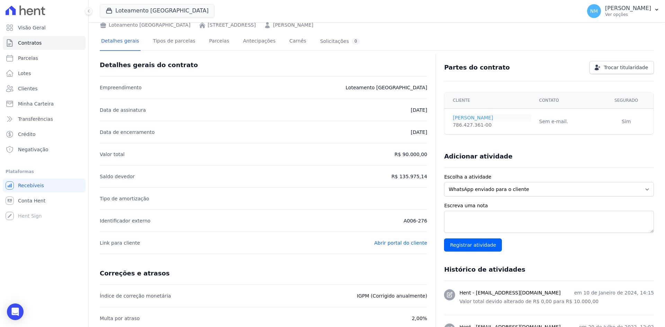
click at [454, 118] on link "Valdir Neratka" at bounding box center [492, 117] width 78 height 7
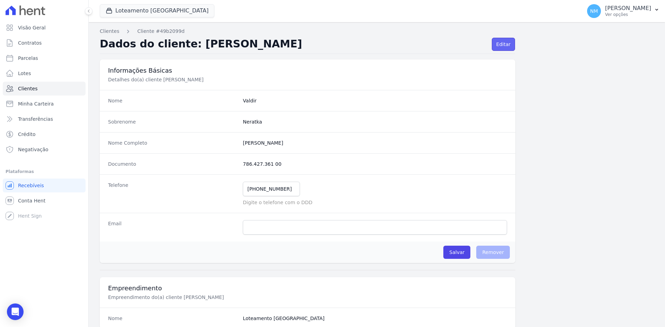
click at [496, 44] on link "Editar" at bounding box center [503, 44] width 23 height 13
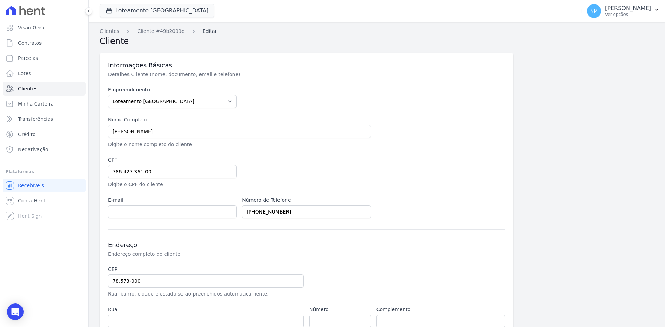
click at [204, 30] on link "Editar" at bounding box center [210, 31] width 14 height 7
click at [205, 32] on link "Editar" at bounding box center [210, 31] width 14 height 7
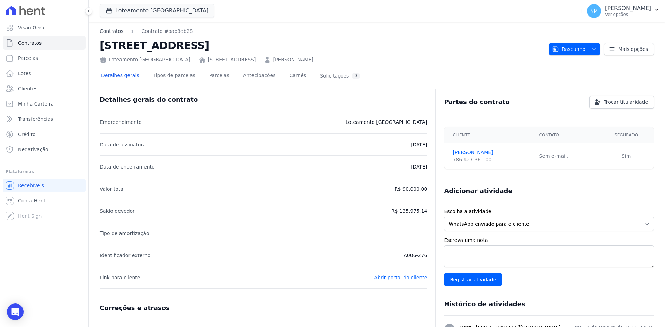
click at [115, 32] on link "Contratos" at bounding box center [112, 31] width 24 height 7
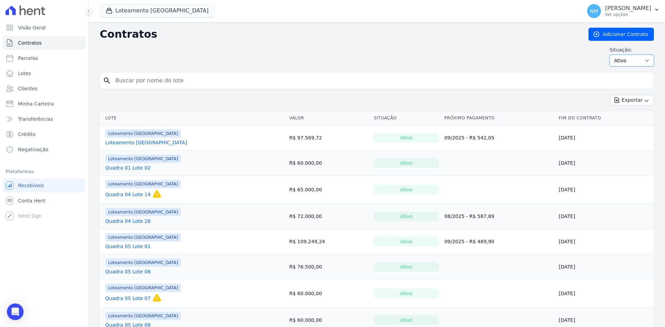
click at [639, 61] on select "Ativo Todos Pausado Distratado Rascunho Expirado Encerrado" at bounding box center [632, 61] width 44 height 12
click at [610, 55] on select "Ativo Todos Pausado Distratado Rascunho Expirado Encerrado" at bounding box center [632, 61] width 44 height 12
click at [310, 82] on input "search" at bounding box center [381, 81] width 540 height 14
click at [642, 61] on select "Ativo Todos Pausado Distratado Rascunho Expirado Encerrado" at bounding box center [632, 61] width 44 height 12
select select "draft"
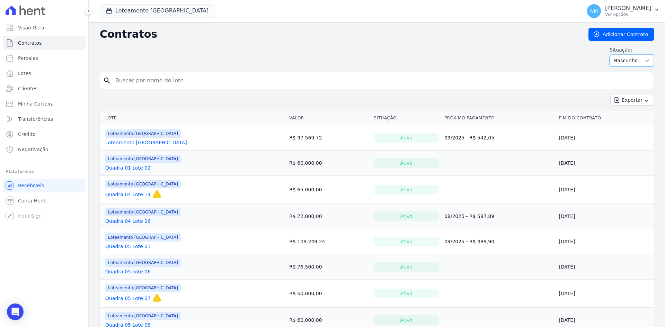
click at [610, 55] on select "Ativo Todos Pausado Distratado Rascunho Expirado Encerrado" at bounding box center [632, 61] width 44 height 12
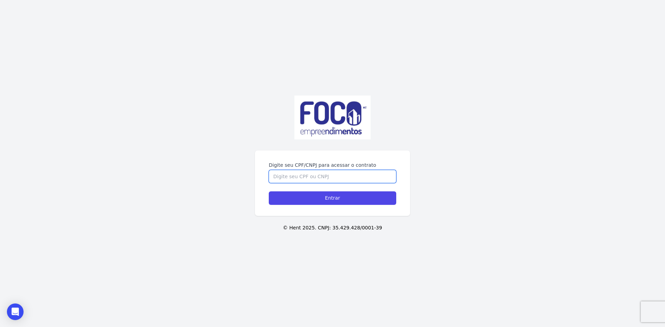
click at [290, 178] on input "Digite seu CPF/CNPJ para acessar o contrato" at bounding box center [332, 176] width 127 height 13
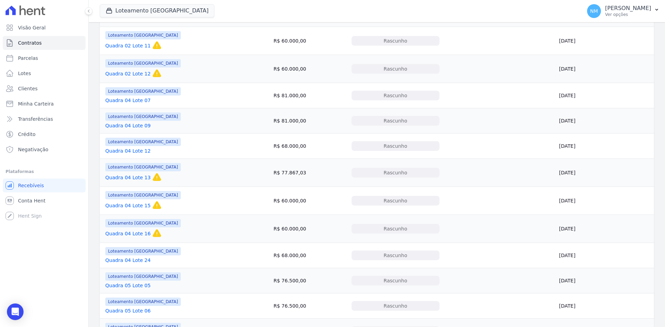
scroll to position [494, 0]
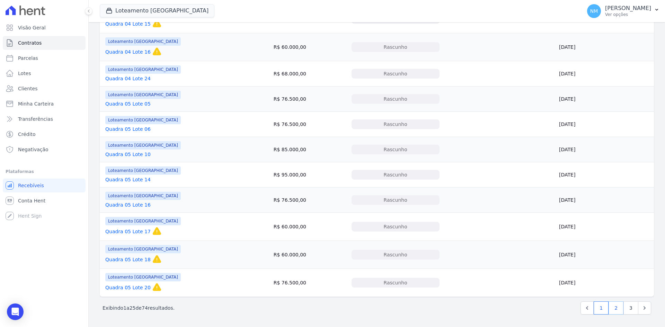
click at [609, 304] on link "2" at bounding box center [616, 308] width 15 height 13
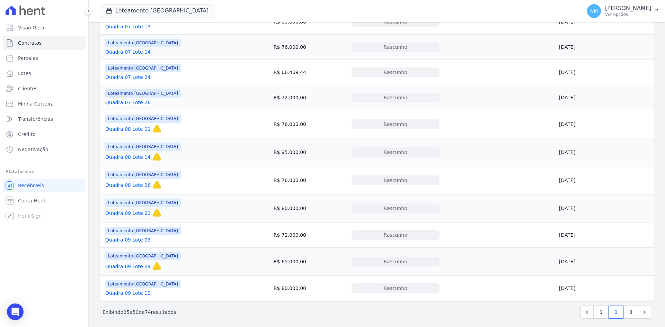
scroll to position [494, 0]
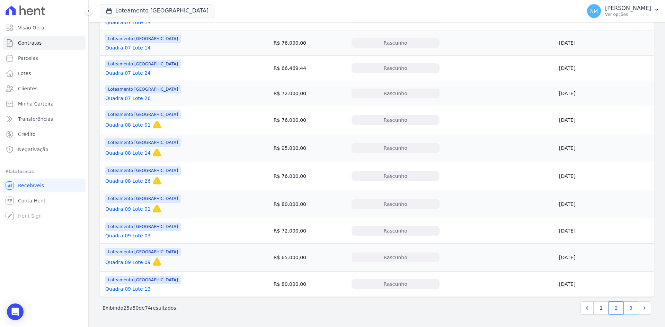
click at [626, 306] on link "3" at bounding box center [631, 308] width 15 height 13
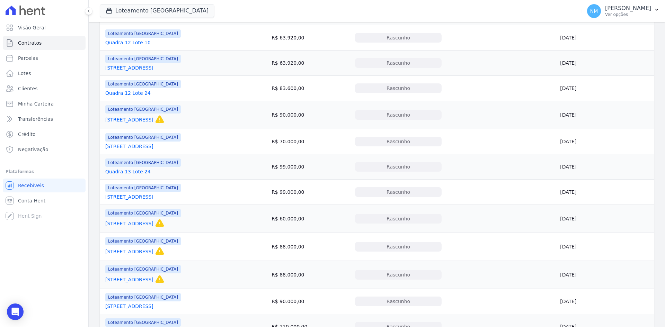
scroll to position [312, 0]
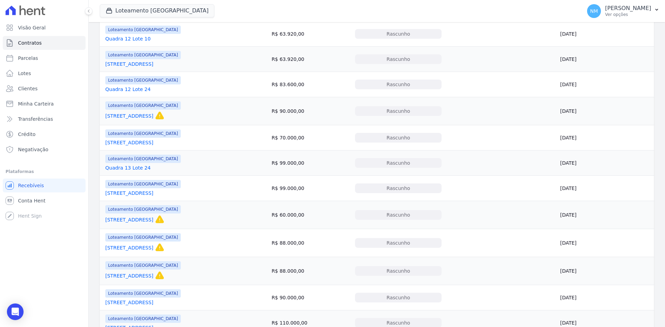
click at [123, 142] on link "Quadra 13 Lote 02" at bounding box center [129, 142] width 48 height 7
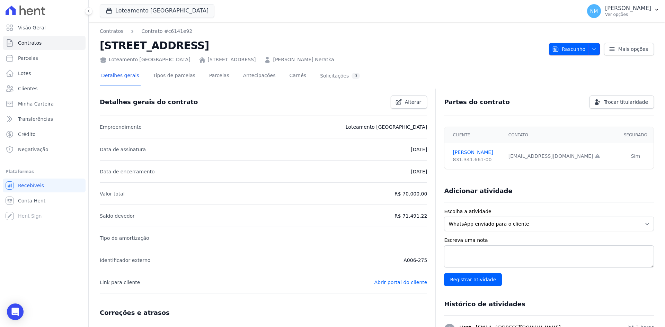
click at [591, 47] on icon "button" at bounding box center [594, 49] width 6 height 6
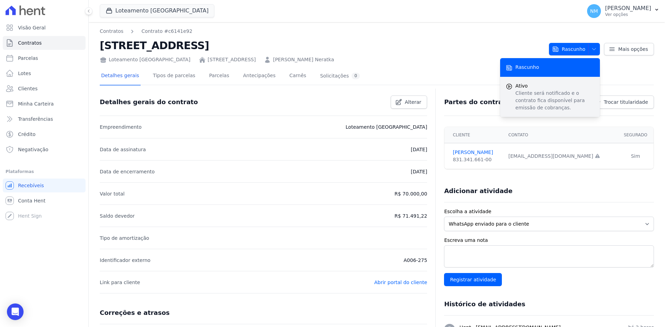
click at [512, 88] on div "Ativo Cliente será notificado e o contrato fica disponível para emissão de cobr…" at bounding box center [550, 97] width 100 height 40
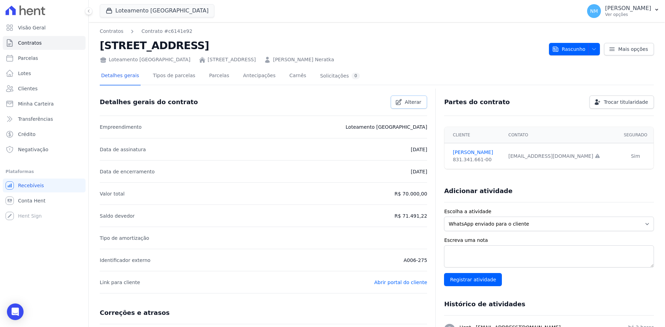
click at [405, 100] on span "Alterar" at bounding box center [413, 102] width 17 height 7
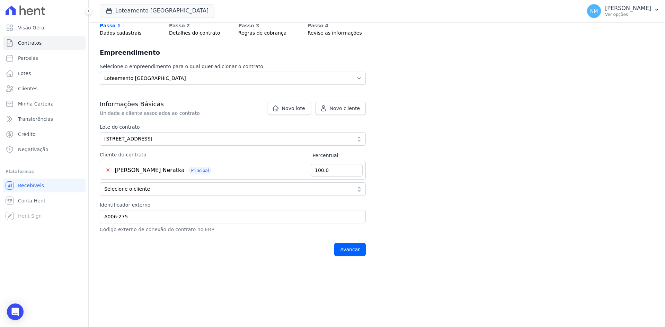
scroll to position [69, 0]
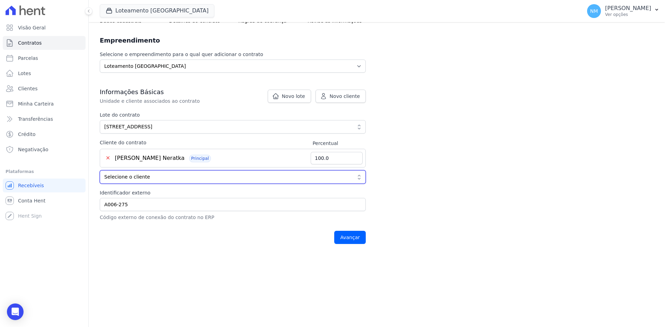
click at [176, 175] on span "Selecione o cliente" at bounding box center [227, 177] width 247 height 7
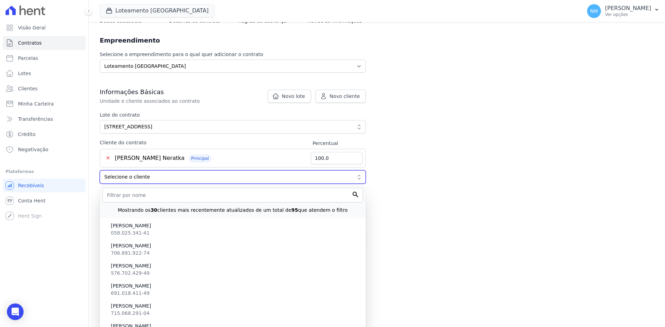
click at [176, 175] on span "Selecione o cliente" at bounding box center [227, 177] width 247 height 7
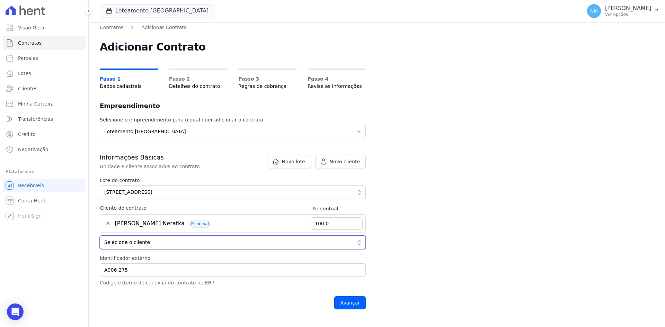
scroll to position [0, 0]
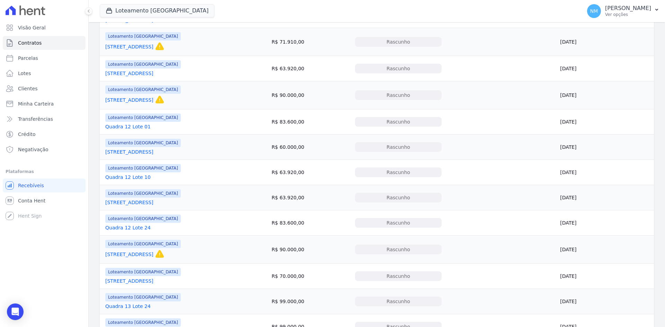
scroll to position [243, 0]
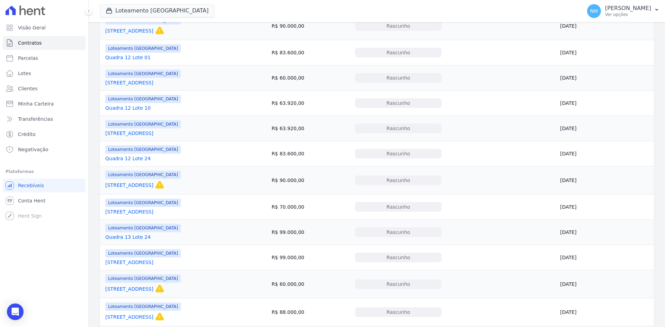
click at [131, 211] on link "[STREET_ADDRESS]" at bounding box center [129, 212] width 48 height 7
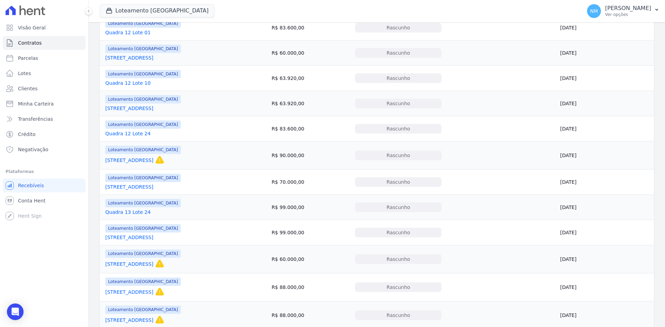
scroll to position [346, 0]
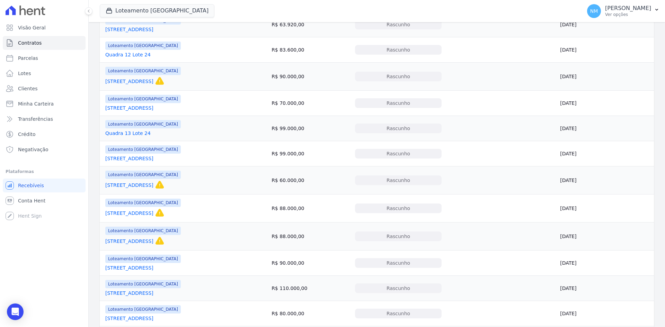
click at [136, 82] on link "Quadra 13 Lote 01" at bounding box center [129, 81] width 48 height 7
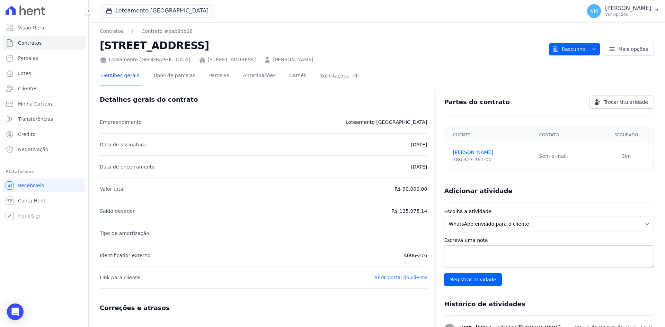
click at [591, 48] on icon "button" at bounding box center [594, 49] width 6 height 6
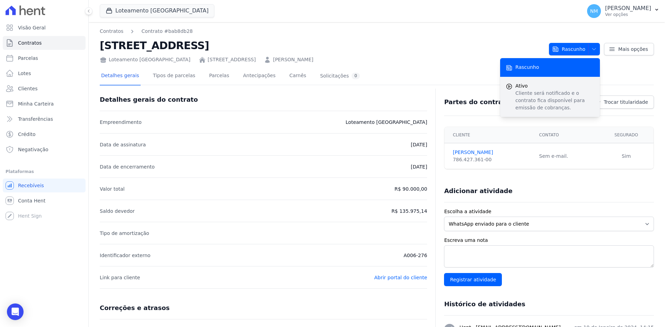
click at [506, 86] on icon "submit" at bounding box center [509, 86] width 7 height 7
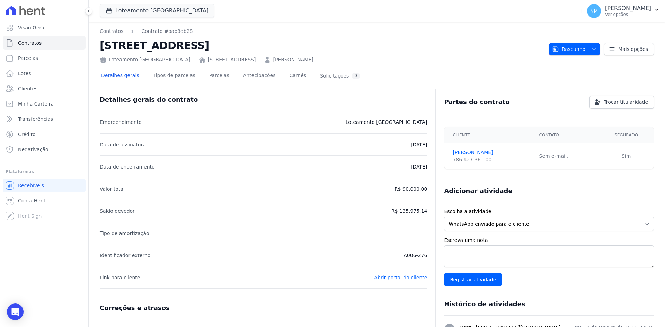
click at [592, 49] on icon "button" at bounding box center [594, 49] width 6 height 6
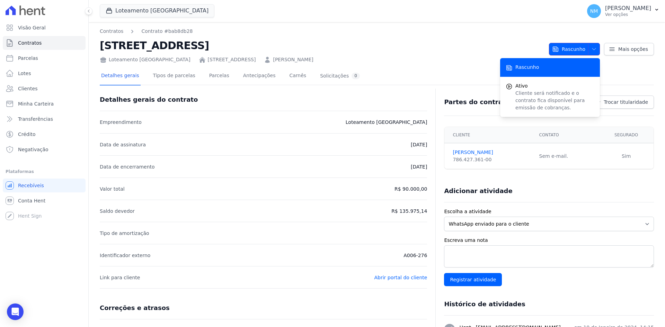
click at [592, 49] on icon "button" at bounding box center [593, 49] width 3 height 2
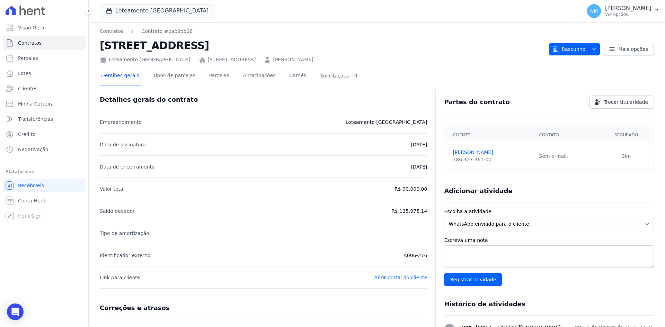
click at [634, 48] on span "Mais opções" at bounding box center [633, 49] width 30 height 7
click at [464, 42] on h2 "Quadra 13 Lote 01" at bounding box center [322, 46] width 444 height 16
click at [611, 103] on span "Trocar titularidade" at bounding box center [626, 102] width 44 height 7
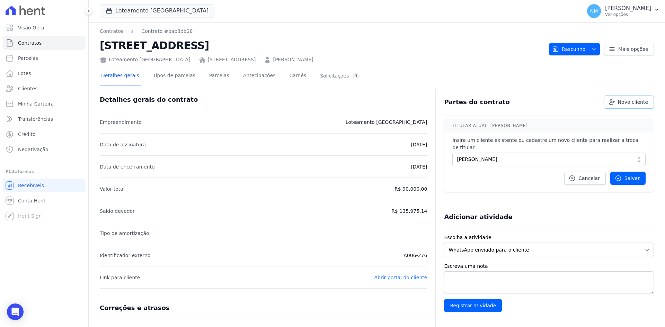
click at [623, 100] on span "Novo cliente" at bounding box center [633, 102] width 30 height 7
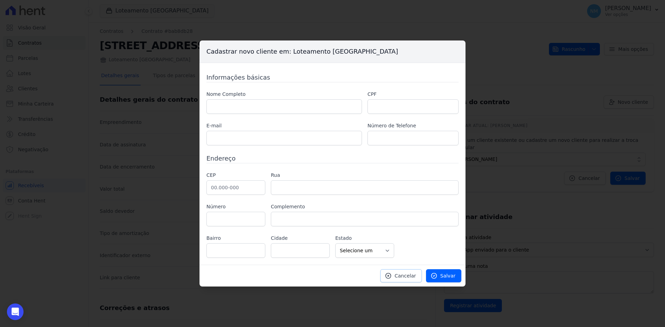
click at [406, 276] on span "Cancelar" at bounding box center [405, 276] width 21 height 7
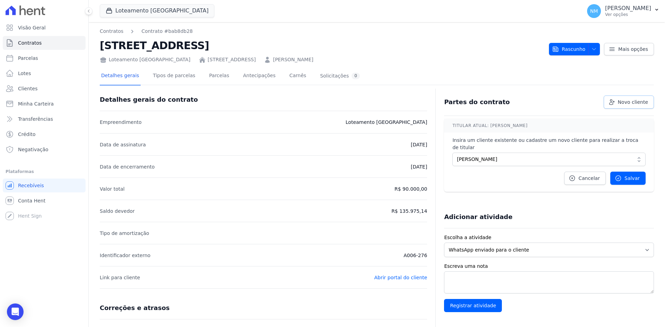
click at [618, 102] on span "Novo cliente" at bounding box center [633, 102] width 30 height 7
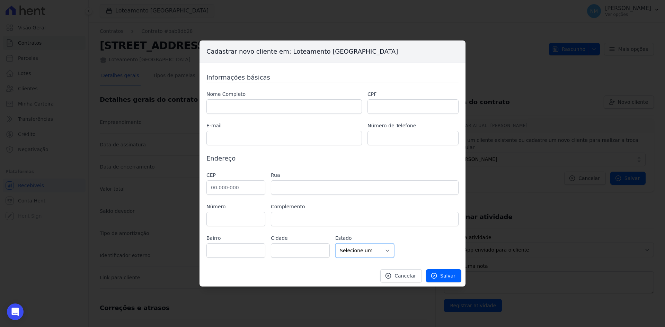
click at [381, 251] on select "Selecione um AC AL AP AM BA CE DF ES GO MA MG MT MS PA PB PR PE PI RJ RN RS RO …" at bounding box center [364, 251] width 59 height 15
click at [402, 276] on span "Cancelar" at bounding box center [405, 276] width 21 height 7
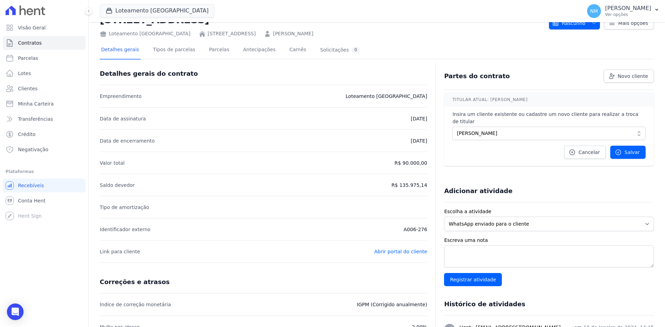
scroll to position [69, 0]
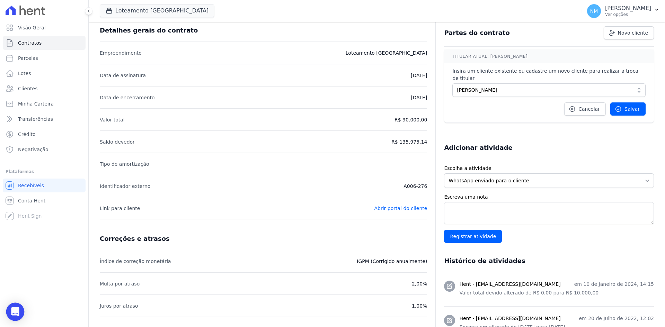
click at [15, 311] on icon "Open Intercom Messenger" at bounding box center [15, 312] width 8 height 9
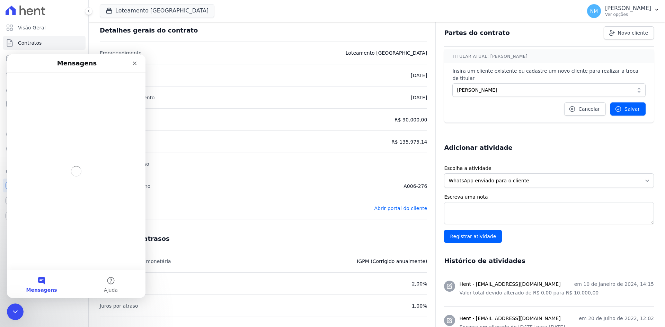
scroll to position [0, 0]
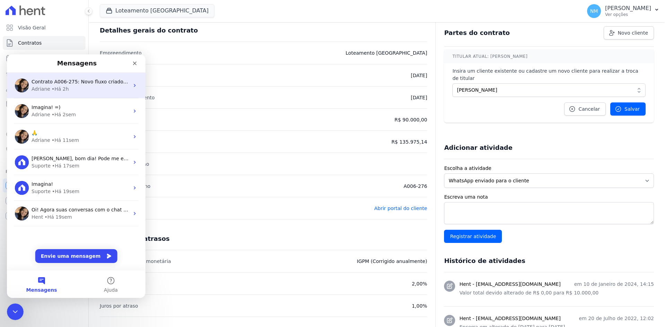
click at [55, 87] on div "• Há 2h" at bounding box center [60, 89] width 17 height 7
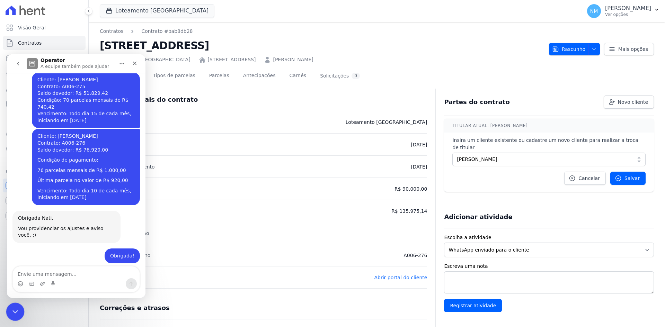
click at [14, 317] on div "Encerramento do Messenger da Intercom" at bounding box center [14, 311] width 17 height 17
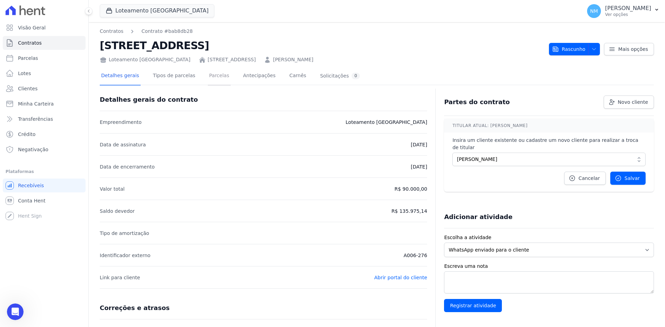
click at [211, 76] on link "Parcelas" at bounding box center [219, 76] width 23 height 18
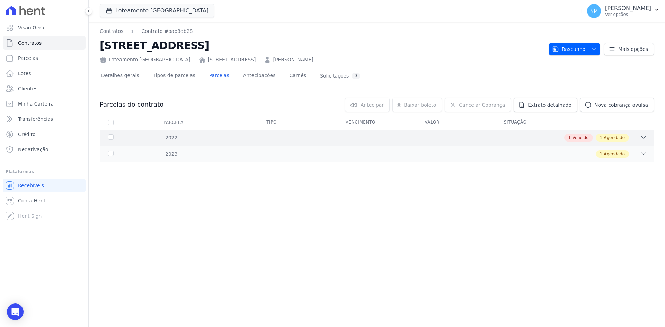
click at [640, 137] on div "1 Vencido 1 Agendado" at bounding box center [404, 138] width 486 height 8
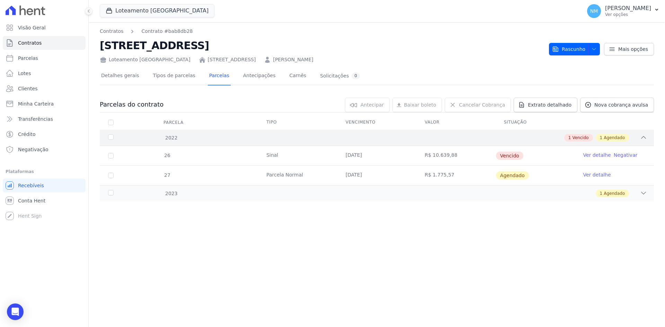
click at [644, 138] on icon at bounding box center [643, 137] width 7 height 7
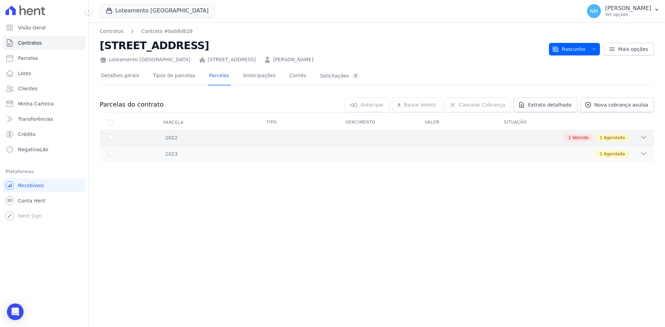
click at [644, 137] on icon at bounding box center [643, 137] width 7 height 7
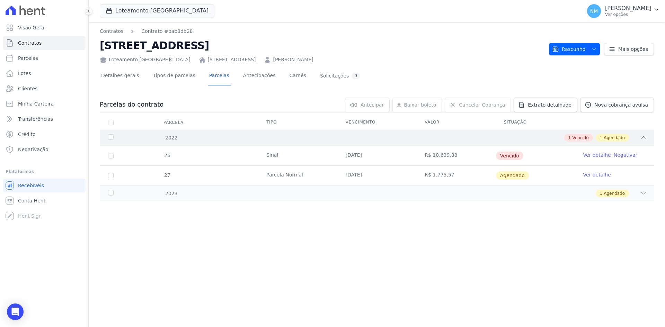
click at [583, 139] on span "Vencido" at bounding box center [580, 138] width 16 height 6
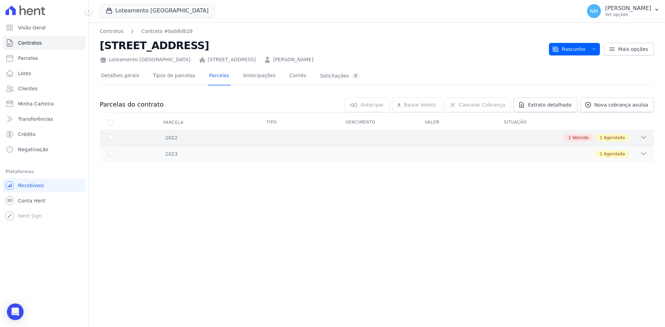
click at [583, 139] on span "Vencido" at bounding box center [580, 138] width 16 height 6
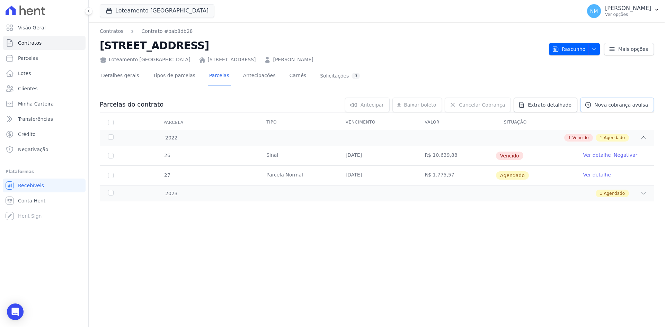
click at [607, 107] on span "Nova cobrança avulsa" at bounding box center [621, 105] width 54 height 7
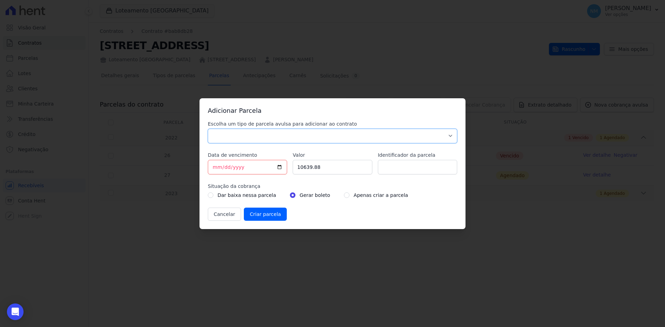
click at [232, 137] on select "Parcela Normal Sinal Caução Intercalada Chaves Pré Chaves Pós Chaves Taxas Quit…" at bounding box center [332, 136] width 249 height 15
select select "standard"
click at [208, 129] on select "Parcela Normal Sinal Caução Intercalada Chaves Pré Chaves Pós Chaves Taxas Quit…" at bounding box center [332, 136] width 249 height 15
click at [279, 166] on input "2025-08-27" at bounding box center [247, 167] width 79 height 15
type input "2025-09-10"
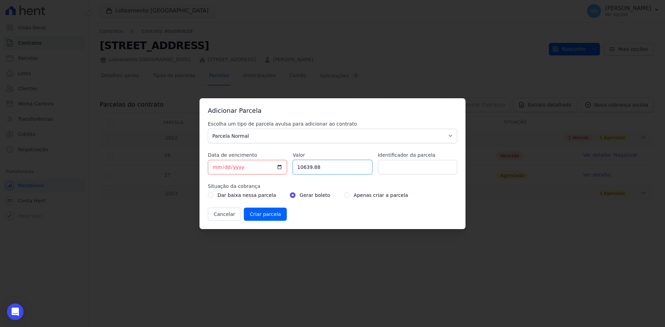
drag, startPoint x: 353, startPoint y: 168, endPoint x: 291, endPoint y: 169, distance: 61.3
click at [291, 169] on div "Escolha um tipo de parcela avulsa para adicionar ao contrato Parcela Normal Sin…" at bounding box center [332, 171] width 249 height 100
type input "1000"
type input "1000.0"
type input "1"
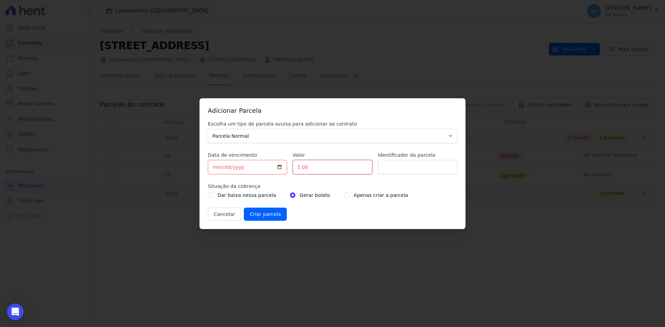
type input "1.0"
type input "1000"
click at [387, 168] on input "Identificador da parcela" at bounding box center [417, 167] width 79 height 15
click at [344, 195] on input "radio" at bounding box center [347, 196] width 6 height 6
radio input "true"
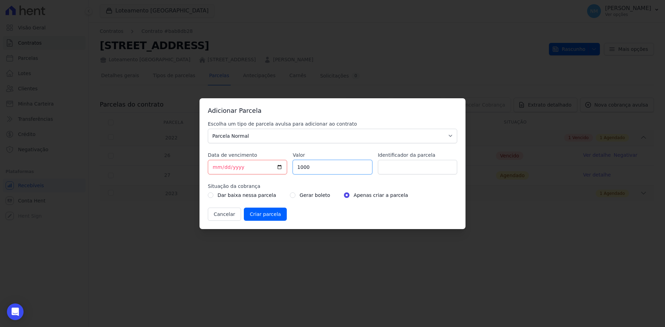
click at [320, 165] on input "1000" at bounding box center [332, 167] width 79 height 15
click at [365, 166] on input "1000.01" at bounding box center [332, 167] width 79 height 15
click at [365, 169] on input "1000" at bounding box center [332, 167] width 79 height 15
click at [366, 166] on input "1000.01" at bounding box center [332, 167] width 79 height 15
type input "1"
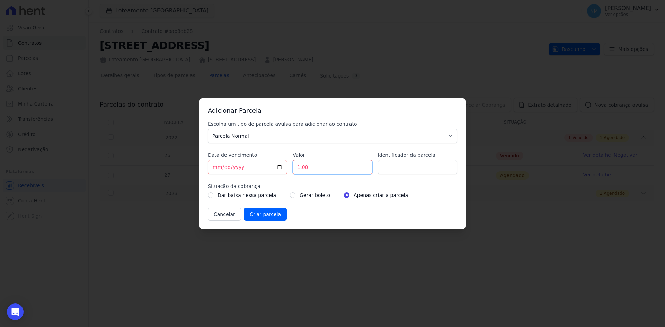
type input "1.0"
type input "1000"
click at [263, 213] on input "Criar parcela" at bounding box center [265, 214] width 43 height 13
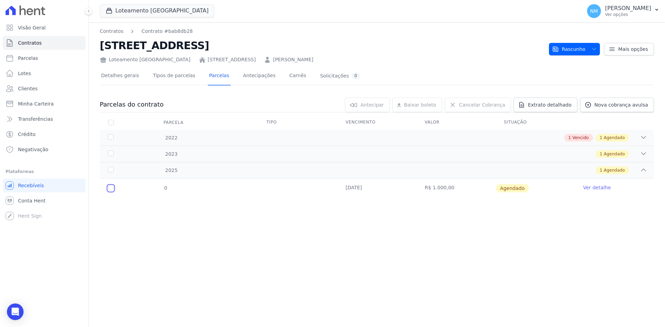
click at [110, 189] on input "checkbox" at bounding box center [111, 189] width 6 height 6
checkbox input "true"
click at [479, 108] on span "Cancelar Cobrança" at bounding box center [482, 105] width 46 height 7
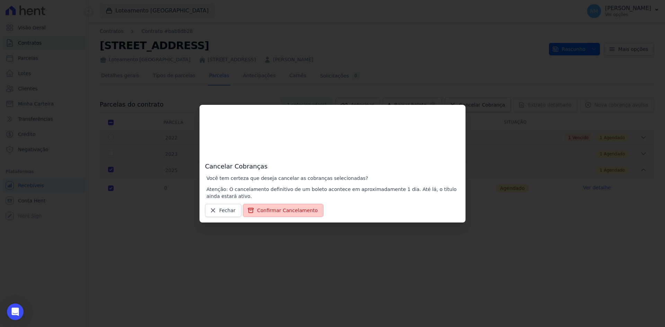
click at [279, 209] on button "Confirmar Cancelamento" at bounding box center [283, 210] width 81 height 13
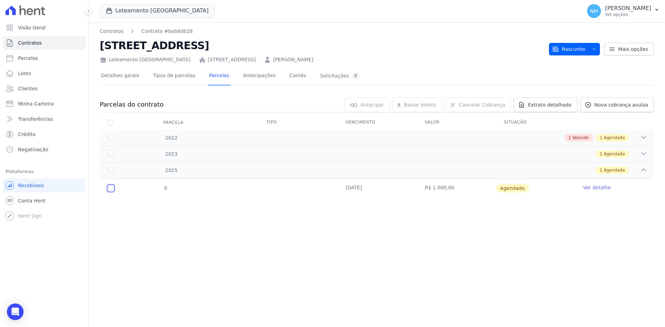
click at [113, 189] on input "checkbox" at bounding box center [111, 189] width 6 height 6
checkbox input "true"
drag, startPoint x: 208, startPoint y: 229, endPoint x: 161, endPoint y: 211, distance: 49.9
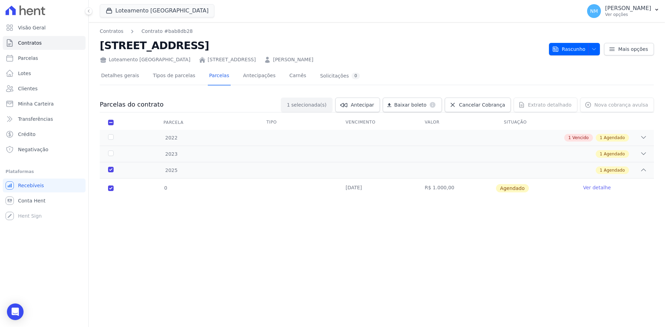
click at [161, 211] on div "Parcelas do contrato 1 selecionada(s) Antecipar Antecipar Renegociar Baixar bol…" at bounding box center [377, 152] width 554 height 123
drag, startPoint x: 211, startPoint y: 208, endPoint x: 175, endPoint y: 244, distance: 50.5
click at [175, 244] on div "Contratos Contrato #bab8db28 Quadra 13 Lote 01 Loteamento Jardim Itália Quadra …" at bounding box center [377, 174] width 576 height 305
click at [112, 168] on div "2025" at bounding box center [132, 170] width 50 height 7
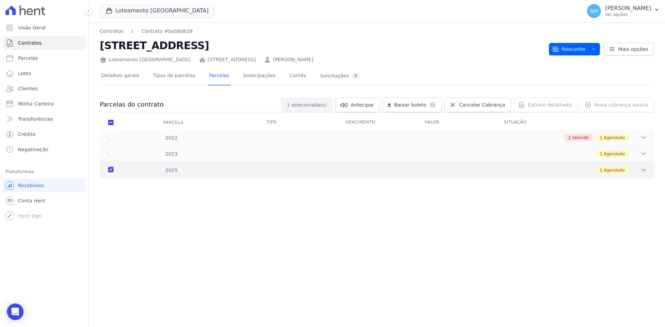
click at [112, 168] on div "2025" at bounding box center [132, 170] width 50 height 7
click at [496, 106] on span "Cancelar Cobrança" at bounding box center [482, 105] width 46 height 7
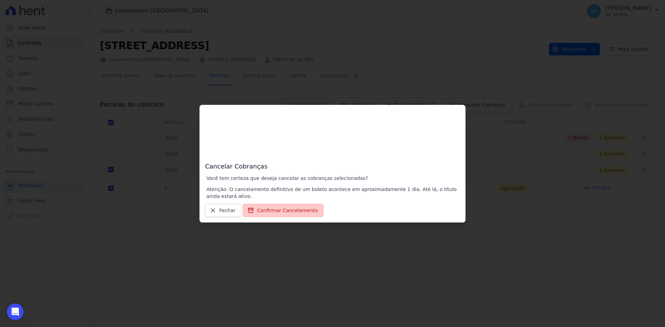
click at [274, 210] on button "Confirmar Cancelamento" at bounding box center [283, 210] width 81 height 13
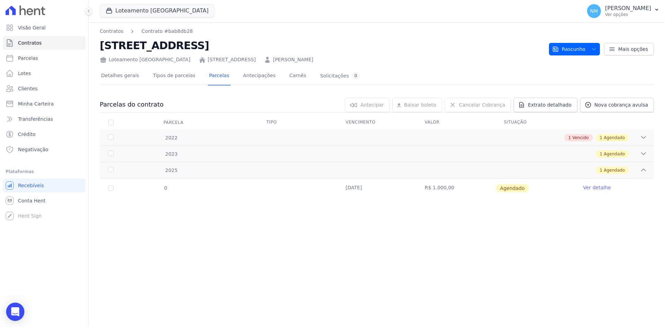
drag, startPoint x: 17, startPoint y: 308, endPoint x: 19, endPoint y: 312, distance: 4.3
click at [18, 312] on icon "Open Intercom Messenger" at bounding box center [15, 312] width 9 height 9
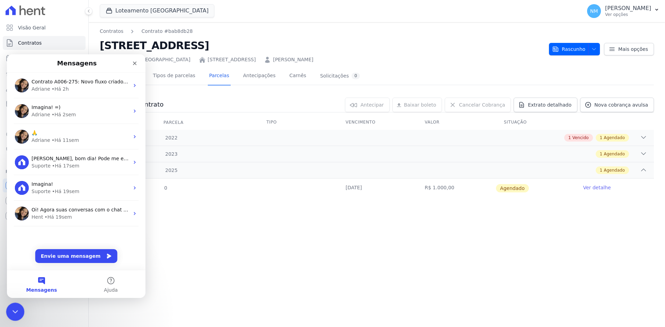
click at [11, 308] on icon "Encerramento do Messenger da Intercom" at bounding box center [14, 311] width 8 height 8
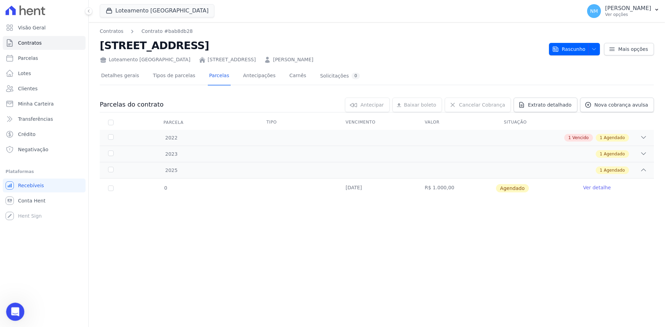
click at [11, 308] on icon "Abertura do Messenger da Intercom" at bounding box center [14, 311] width 11 height 11
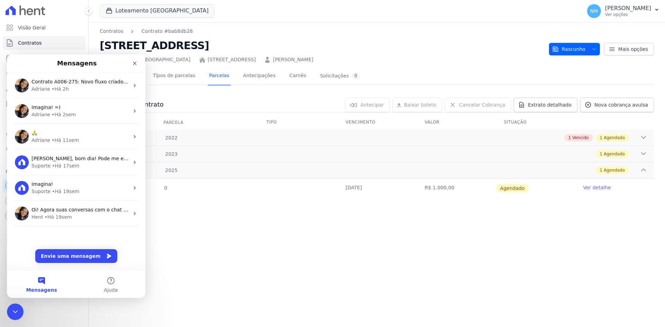
click at [44, 283] on button "Mensagens" at bounding box center [41, 285] width 69 height 28
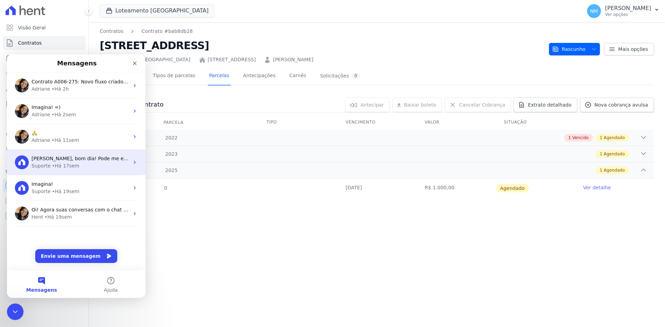
click at [107, 162] on div "Natiely, bom dia! Pode me enviar o link que você acessou por gentileza?" at bounding box center [81, 158] width 98 height 7
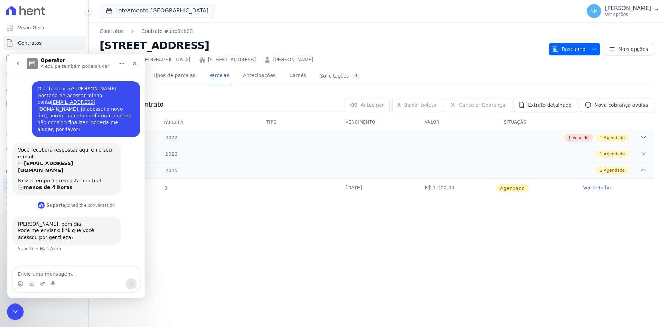
click at [124, 64] on icon "Início" at bounding box center [122, 63] width 5 height 1
click at [186, 228] on div "Contratos Contrato #bab8db28 Quadra 13 Lote 01 Loteamento Jardim Itália Quadra …" at bounding box center [377, 174] width 576 height 305
click at [18, 66] on icon "go back" at bounding box center [18, 64] width 6 height 6
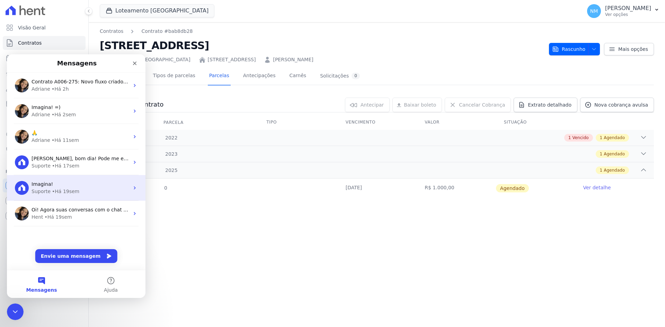
click at [57, 189] on div "• Há 19sem" at bounding box center [65, 191] width 27 height 7
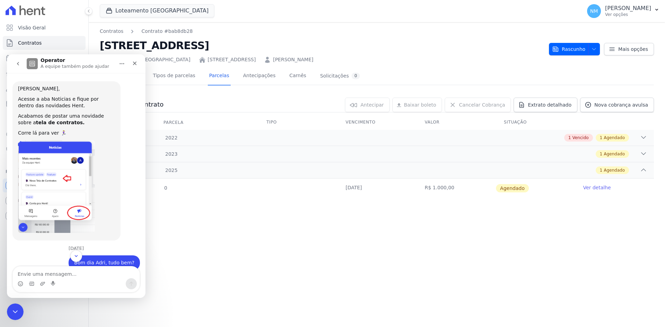
click at [67, 272] on textarea "Envie uma mensagem..." at bounding box center [76, 273] width 127 height 12
type textarea "o"
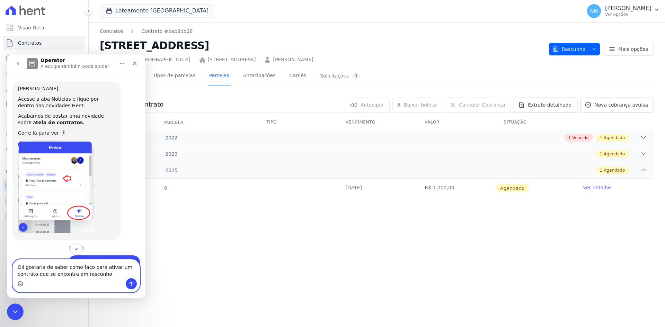
click at [20, 283] on icon "Selecionador de Emoji" at bounding box center [21, 284] width 6 height 6
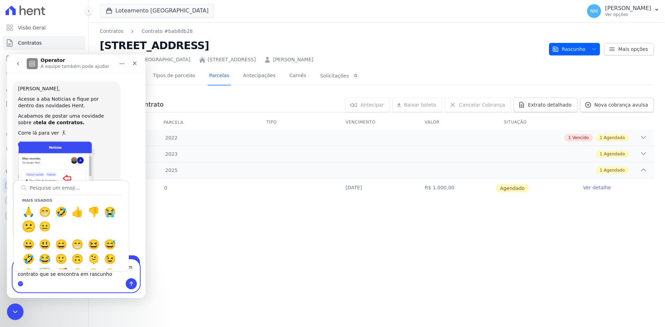
type textarea "Oii gostaria de saber como faço para ativar um contrato que se encontra em rasc…"
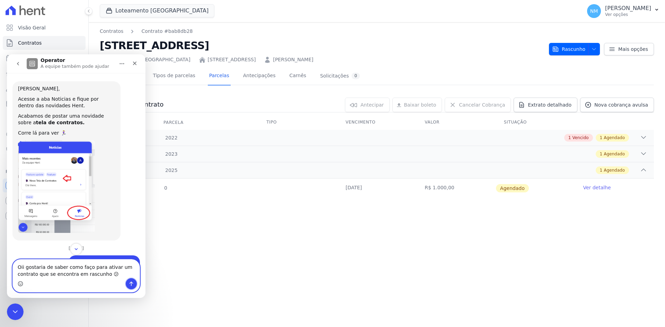
click at [131, 284] on icon "Enviar uma mensagem" at bounding box center [132, 284] width 4 height 5
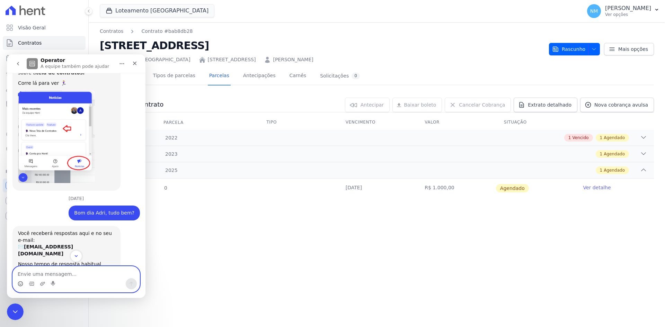
scroll to position [30, 0]
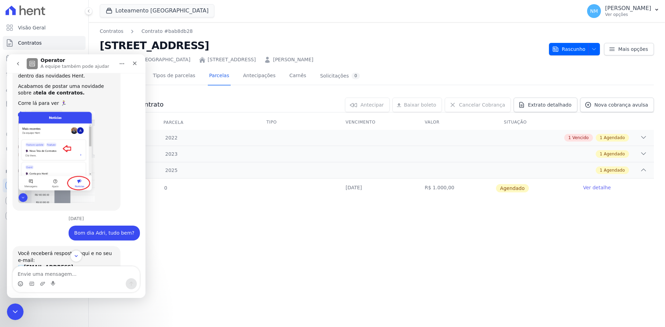
click at [49, 161] on img "Adriane diz…" at bounding box center [56, 157] width 77 height 93
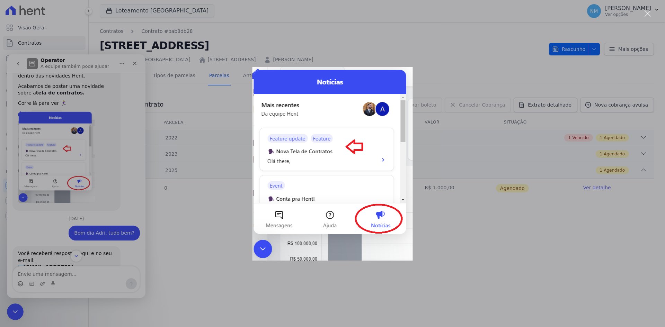
click at [466, 233] on div "Messenger da Intercom" at bounding box center [332, 163] width 665 height 327
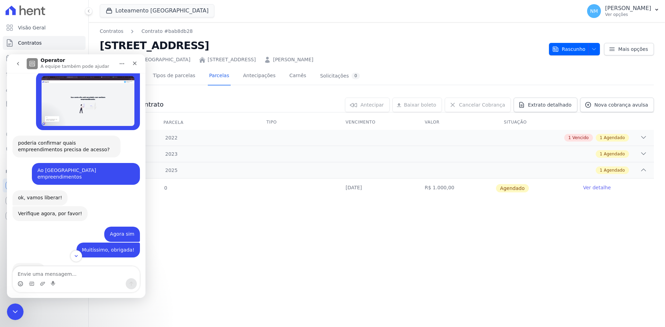
scroll to position [446, 0]
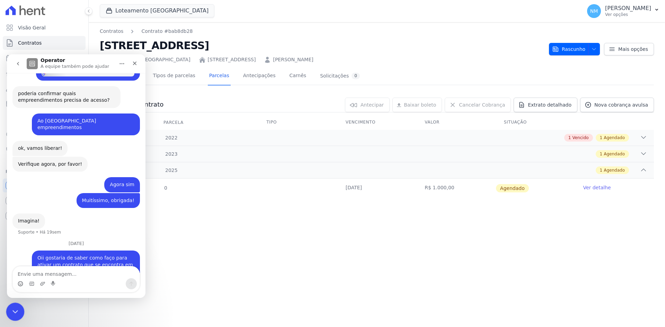
click at [17, 312] on icon "Encerramento do Messenger da Intercom" at bounding box center [14, 311] width 8 height 8
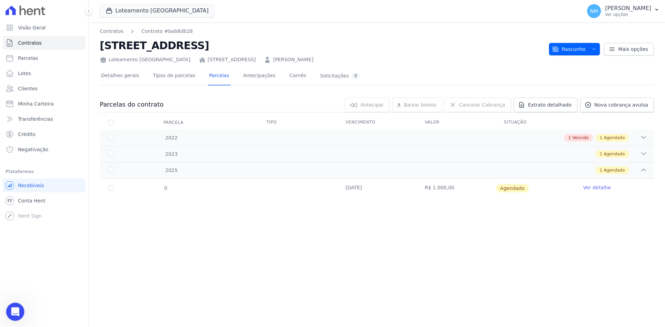
click at [14, 309] on icon "Abertura do Messenger da Intercom" at bounding box center [14, 311] width 11 height 11
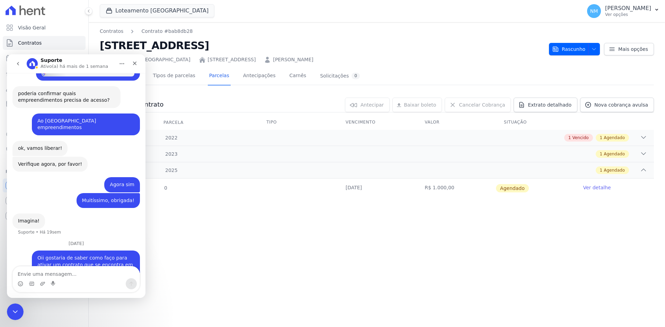
click at [19, 64] on icon "go back" at bounding box center [18, 64] width 6 height 6
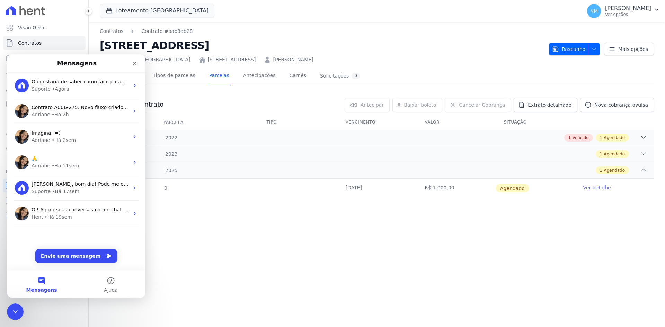
scroll to position [0, 0]
click at [18, 311] on div "Encerramento do Messenger da Intercom" at bounding box center [14, 311] width 17 height 17
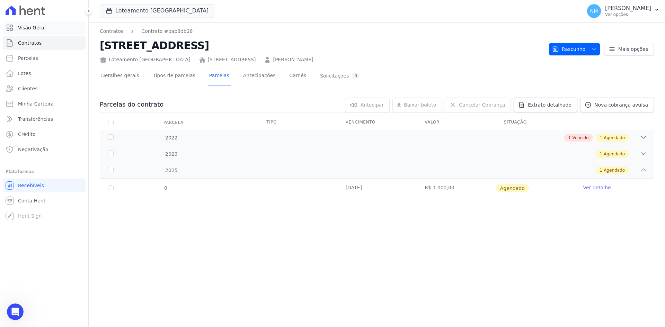
click at [28, 28] on span "Visão Geral" at bounding box center [32, 27] width 28 height 7
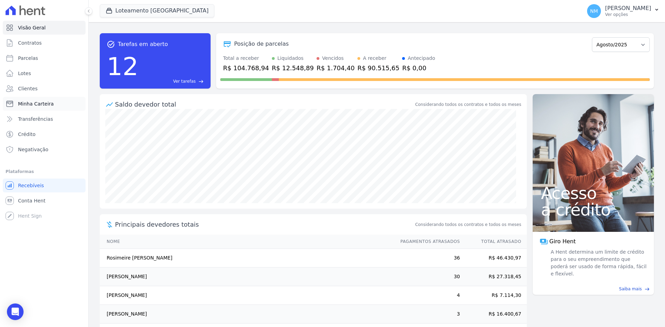
click at [47, 102] on span "Minha Carteira" at bounding box center [36, 103] width 36 height 7
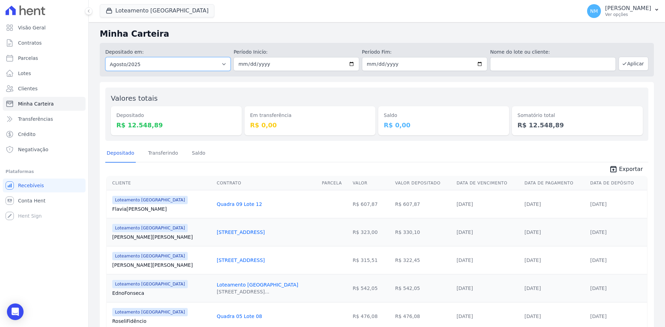
click at [163, 65] on select "Todos os meses Abril/2018 Maio/2018 Junho/2018 Julho/2018 Agosto/2018 Setembro/…" at bounding box center [167, 64] width 125 height 14
click at [105, 57] on select "Todos os meses Abril/2018 Maio/2018 Junho/2018 Julho/2018 Agosto/2018 Setembro/…" at bounding box center [167, 64] width 125 height 14
click at [632, 63] on button "Aplicar" at bounding box center [634, 64] width 30 height 14
click at [53, 147] on link "Negativação" at bounding box center [44, 150] width 83 height 14
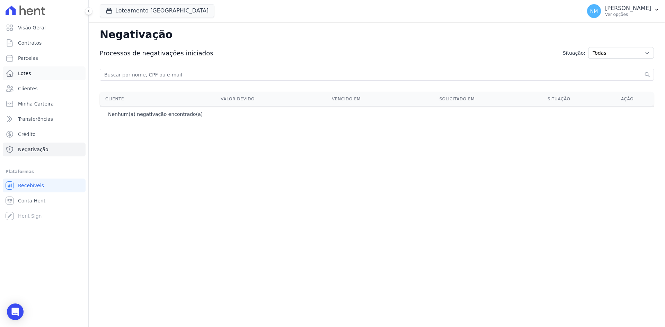
click at [42, 73] on link "Lotes" at bounding box center [44, 74] width 83 height 14
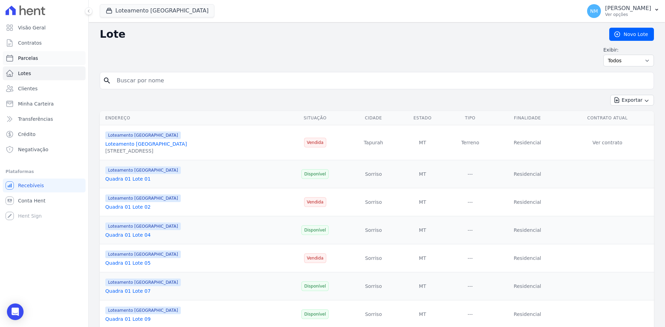
click at [34, 58] on span "Parcelas" at bounding box center [28, 58] width 20 height 7
click at [42, 59] on link "Parcelas" at bounding box center [44, 58] width 83 height 14
click at [131, 207] on link "Quadra 01 Lote 02" at bounding box center [127, 207] width 45 height 6
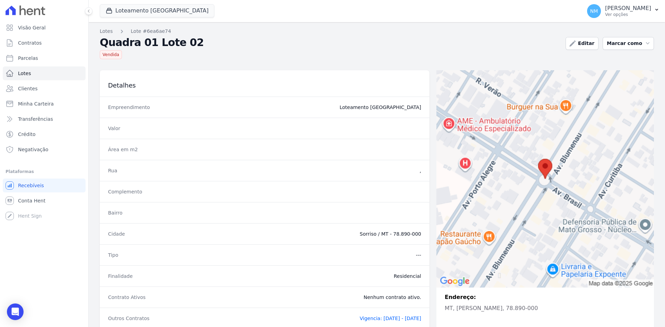
select select
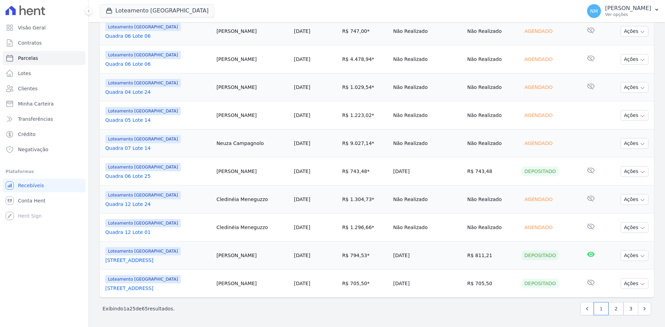
scroll to position [615, 0]
click at [53, 46] on link "Contratos" at bounding box center [44, 43] width 83 height 14
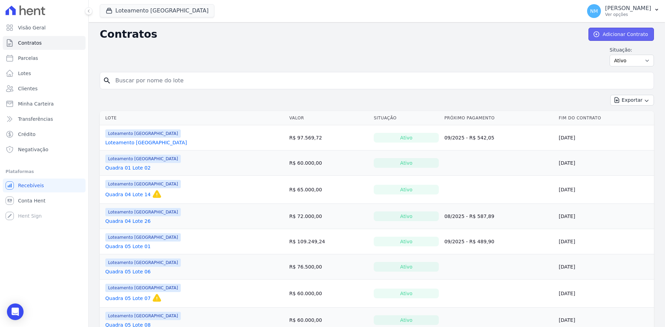
click at [601, 35] on link "Adicionar Contrato" at bounding box center [621, 34] width 65 height 13
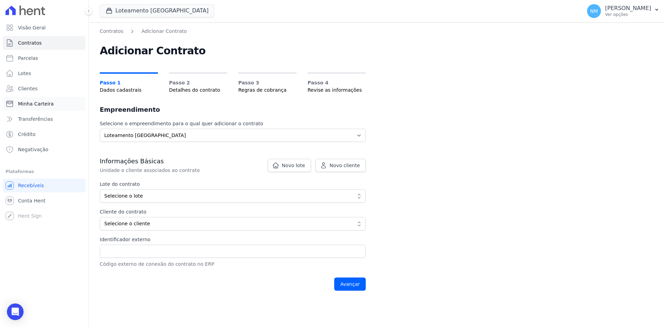
click at [43, 105] on span "Minha Carteira" at bounding box center [36, 103] width 36 height 7
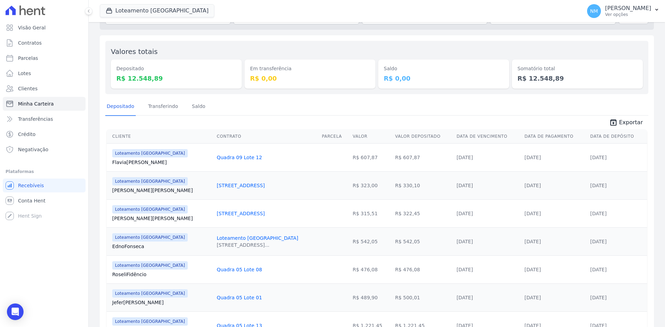
scroll to position [35, 0]
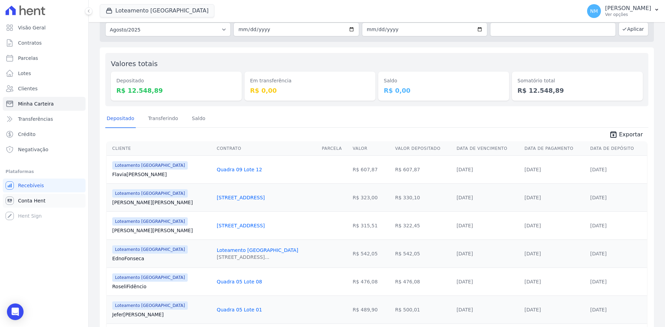
click at [48, 204] on link "Conta Hent" at bounding box center [44, 201] width 83 height 14
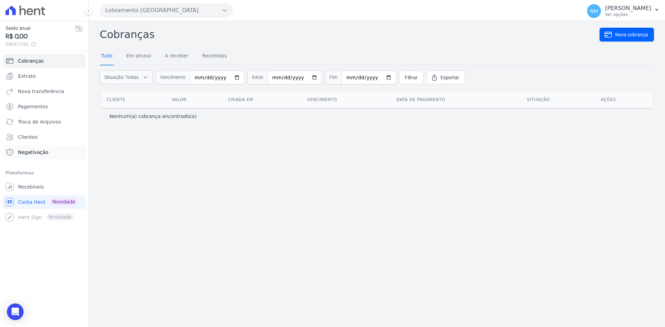
click at [46, 151] on link "Negativação" at bounding box center [44, 153] width 83 height 14
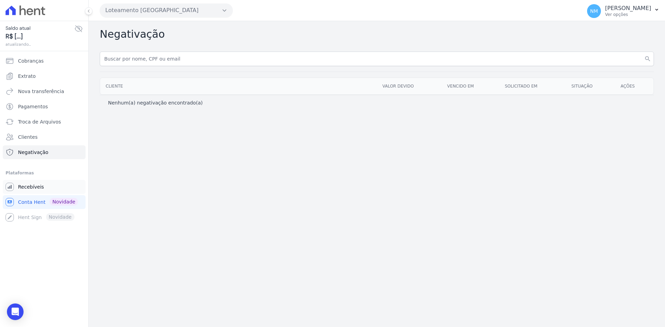
click at [37, 190] on span "Recebíveis" at bounding box center [31, 187] width 26 height 7
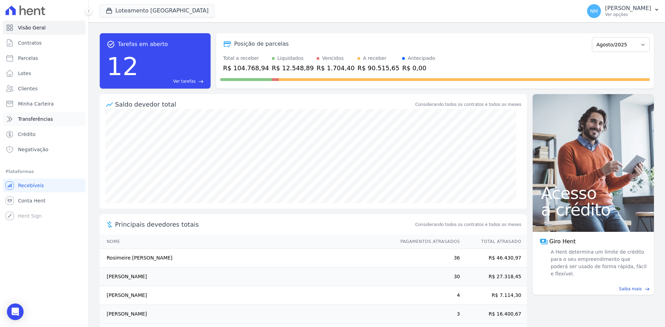
click at [38, 122] on span "Transferências" at bounding box center [35, 119] width 35 height 7
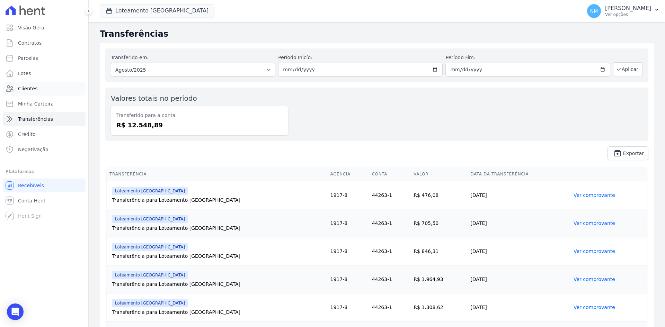
click at [38, 89] on link "Clientes" at bounding box center [44, 89] width 83 height 14
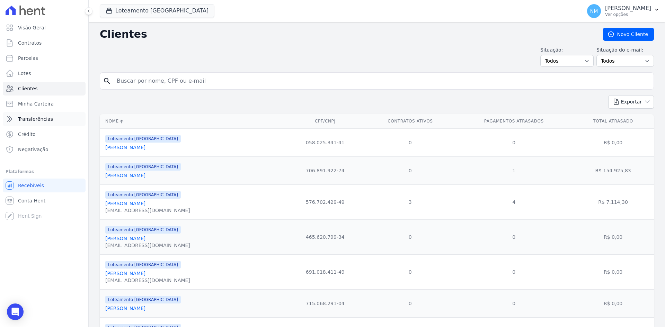
click at [36, 117] on span "Transferências" at bounding box center [35, 119] width 35 height 7
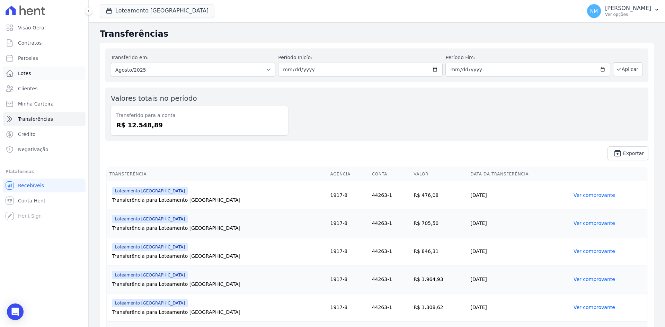
click at [49, 72] on link "Lotes" at bounding box center [44, 74] width 83 height 14
click at [49, 61] on link "Parcelas" at bounding box center [44, 58] width 83 height 14
select select
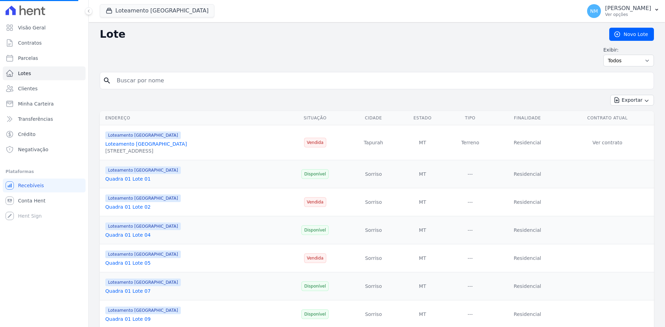
select select
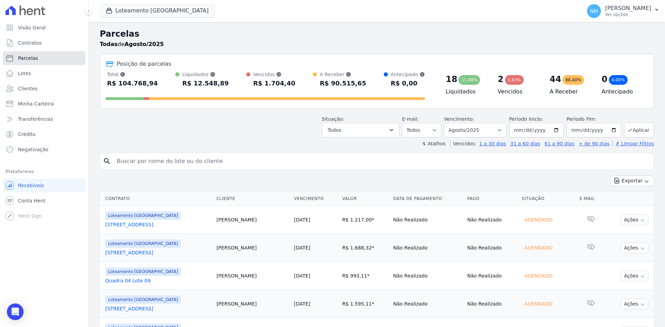
click at [49, 61] on link "Parcelas" at bounding box center [44, 58] width 83 height 14
select select
click at [50, 44] on link "Contratos" at bounding box center [44, 43] width 83 height 14
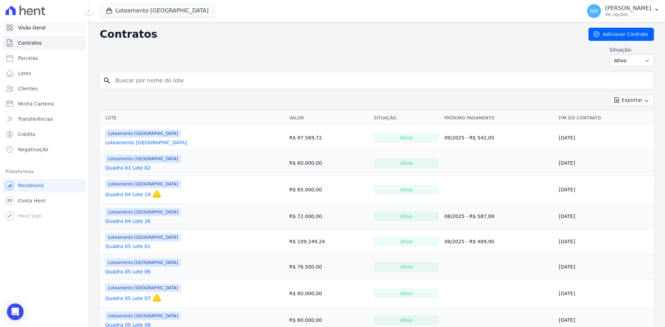
click at [53, 29] on link "Visão Geral" at bounding box center [44, 28] width 83 height 14
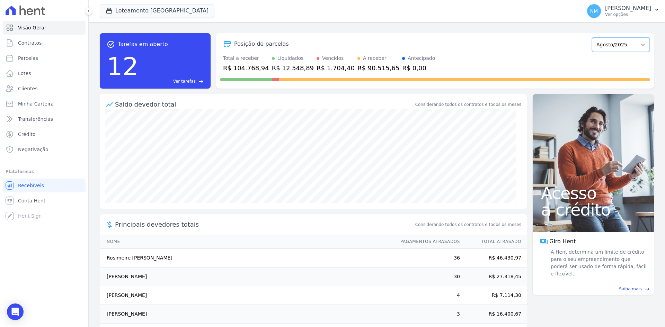
click at [608, 43] on select "Abril/2018 Maio/2018 Junho/2018 Julho/2018 Agosto/2018 Setembro/2018 Outubro/20…" at bounding box center [621, 44] width 58 height 15
select select "07/2025"
click at [592, 37] on select "Abril/2018 Maio/2018 Junho/2018 Julho/2018 Agosto/2018 Setembro/2018 Outubro/20…" at bounding box center [621, 44] width 58 height 15
click at [34, 103] on span "Minha Carteira" at bounding box center [36, 103] width 36 height 7
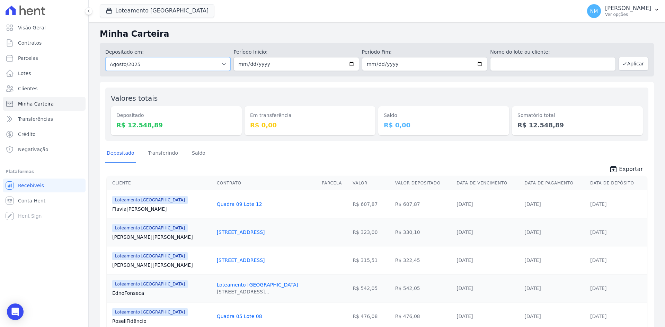
click at [197, 64] on select "Todos os meses Abril/2018 Maio/2018 Junho/2018 Julho/2018 Agosto/2018 Setembro/…" at bounding box center [167, 64] width 125 height 14
select select "07/2025"
click at [105, 57] on select "Todos os meses Abril/2018 Maio/2018 Junho/2018 Julho/2018 Agosto/2018 Setembro/…" at bounding box center [167, 64] width 125 height 14
click at [239, 63] on input "date" at bounding box center [295, 64] width 125 height 14
type input "[DATE]"
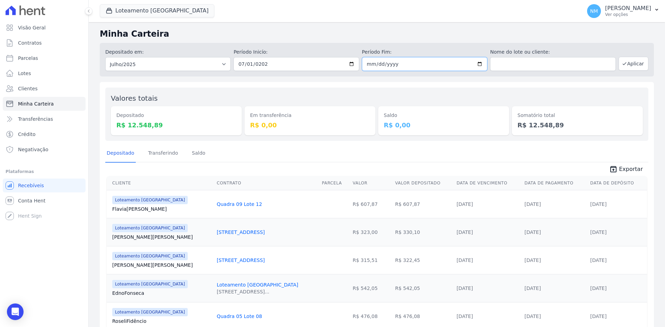
click at [368, 58] on input "date" at bounding box center [424, 64] width 125 height 14
type input "[DATE]"
click at [630, 64] on button "Aplicar" at bounding box center [634, 64] width 30 height 14
click at [209, 63] on select "Todos os meses Abril/2018 Maio/2018 Junho/2018 Julho/2018 Agosto/2018 Setembro/…" at bounding box center [167, 64] width 125 height 14
select select "08/2025"
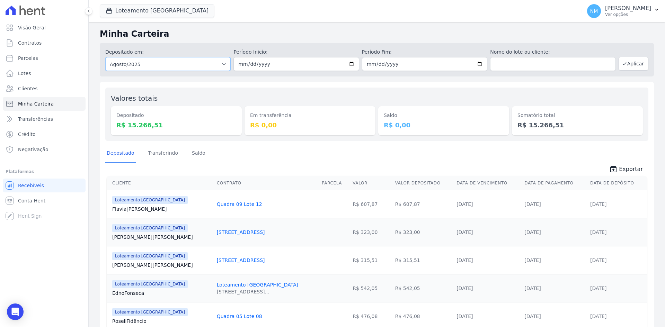
click at [105, 57] on select "Todos os meses Abril/2018 Maio/2018 Junho/2018 Julho/2018 Agosto/2018 Setembro/…" at bounding box center [167, 64] width 125 height 14
click at [242, 63] on input "date" at bounding box center [295, 64] width 125 height 14
type input "[DATE]"
click at [365, 63] on input "date" at bounding box center [424, 64] width 125 height 14
type input "[DATE]"
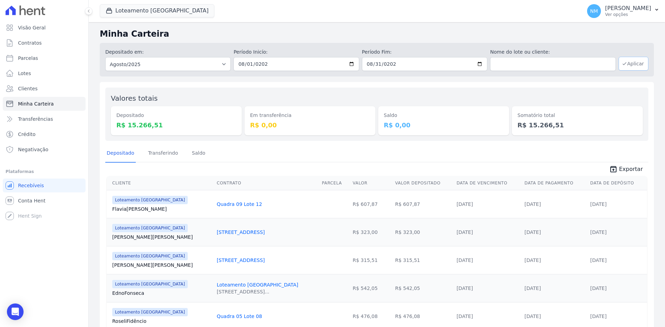
click at [623, 63] on icon "button" at bounding box center [624, 64] width 3 height 2
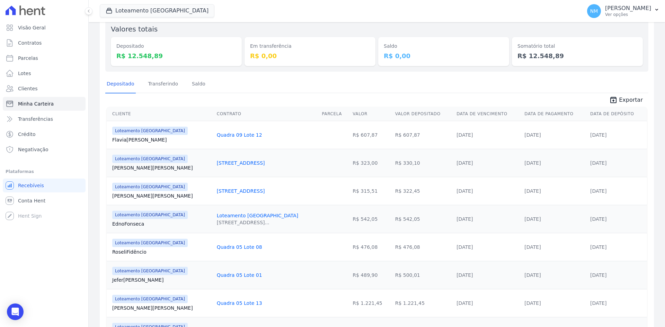
scroll to position [104, 0]
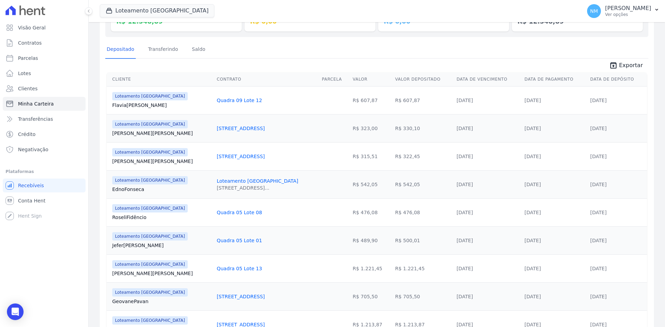
drag, startPoint x: 571, startPoint y: 130, endPoint x: 613, endPoint y: 130, distance: 42.3
click at [613, 130] on tr "Loteamento [GEOGRAPHIC_DATA] [PERSON_NAME] [STREET_ADDRESS] R$ 323,00 R$ 330,10…" at bounding box center [377, 128] width 540 height 28
drag, startPoint x: 111, startPoint y: 134, endPoint x: 150, endPoint y: 133, distance: 38.5
click at [150, 133] on td "Loteamento [GEOGRAPHIC_DATA] [PERSON_NAME]" at bounding box center [160, 128] width 107 height 28
copy link "[PERSON_NAME]"
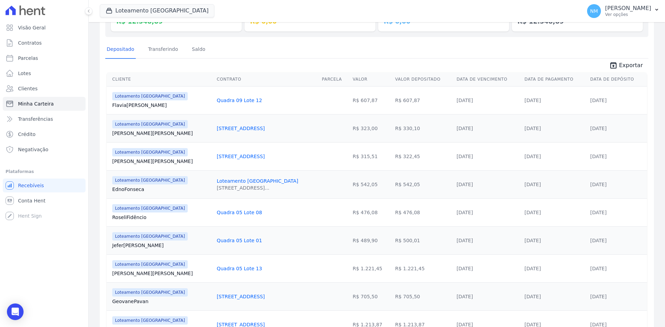
drag, startPoint x: 192, startPoint y: 127, endPoint x: 238, endPoint y: 125, distance: 46.5
click at [238, 125] on td "[STREET_ADDRESS]" at bounding box center [266, 128] width 105 height 28
copy link "[STREET_ADDRESS]"
drag, startPoint x: 577, startPoint y: 129, endPoint x: 619, endPoint y: 129, distance: 42.3
click at [619, 129] on tr "Loteamento [GEOGRAPHIC_DATA] [PERSON_NAME] [STREET_ADDRESS] R$ 323,00 R$ 330,10…" at bounding box center [377, 128] width 540 height 28
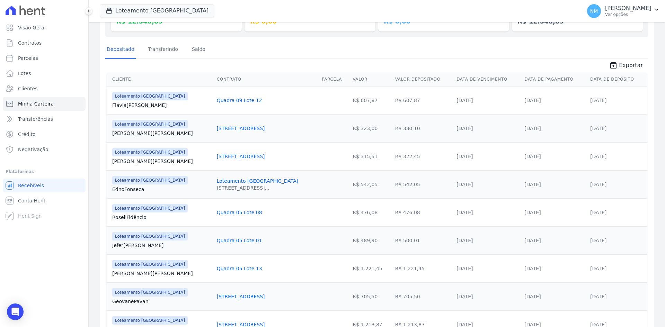
copy tr "[DATE]"
drag, startPoint x: 373, startPoint y: 129, endPoint x: 395, endPoint y: 129, distance: 22.2
click at [395, 129] on td "R$ 330,10" at bounding box center [423, 128] width 61 height 28
copy td "330,10"
drag, startPoint x: 111, startPoint y: 161, endPoint x: 146, endPoint y: 158, distance: 35.1
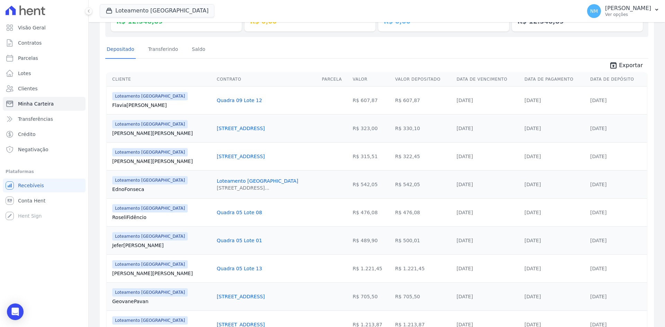
click at [146, 158] on td "Loteamento [GEOGRAPHIC_DATA] [PERSON_NAME]" at bounding box center [160, 156] width 107 height 28
copy link "[PERSON_NAME]"
drag, startPoint x: 191, startPoint y: 151, endPoint x: 255, endPoint y: 156, distance: 63.6
click at [255, 156] on td "[STREET_ADDRESS]" at bounding box center [266, 156] width 105 height 28
copy link "[STREET_ADDRESS]"
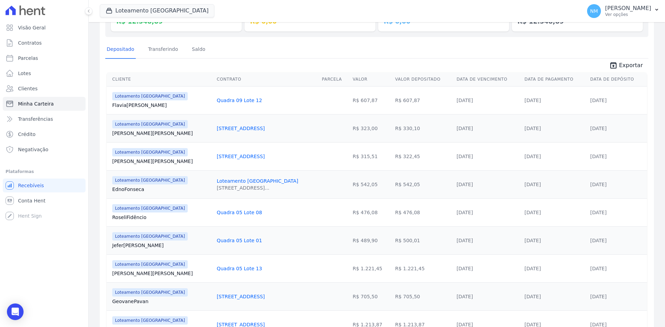
drag, startPoint x: 371, startPoint y: 155, endPoint x: 392, endPoint y: 156, distance: 20.5
click at [393, 156] on td "R$ 322,45" at bounding box center [423, 156] width 61 height 28
copy td "322,45"
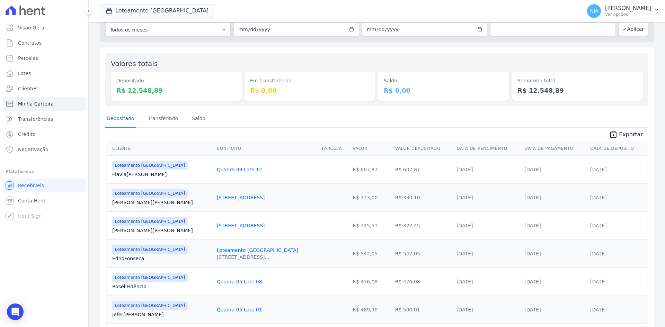
scroll to position [0, 0]
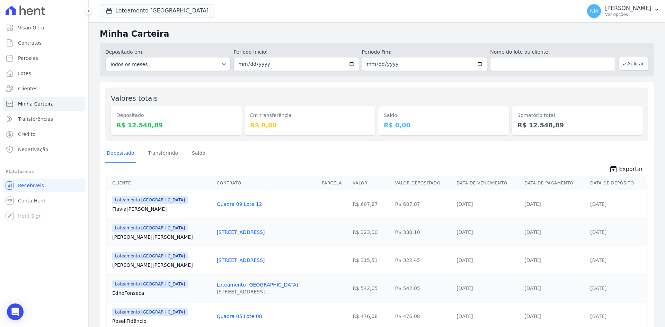
drag, startPoint x: 617, startPoint y: 260, endPoint x: 575, endPoint y: 264, distance: 41.7
click at [575, 264] on tr "Loteamento [GEOGRAPHIC_DATA] [PERSON_NAME] [STREET_ADDRESS] R$ 315,51 R$ 322,45…" at bounding box center [377, 260] width 540 height 28
click at [575, 264] on td "[DATE]" at bounding box center [555, 260] width 66 height 28
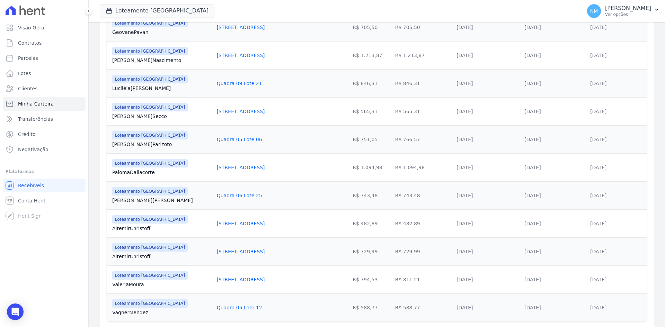
scroll to position [362, 0]
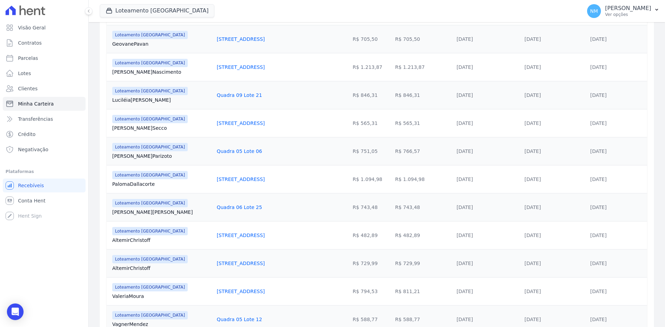
drag, startPoint x: 112, startPoint y: 183, endPoint x: 157, endPoint y: 186, distance: 45.2
click at [157, 186] on td "Loteamento [GEOGRAPHIC_DATA] [GEOGRAPHIC_DATA][PERSON_NAME]" at bounding box center [160, 179] width 107 height 28
copy link "[PERSON_NAME]"
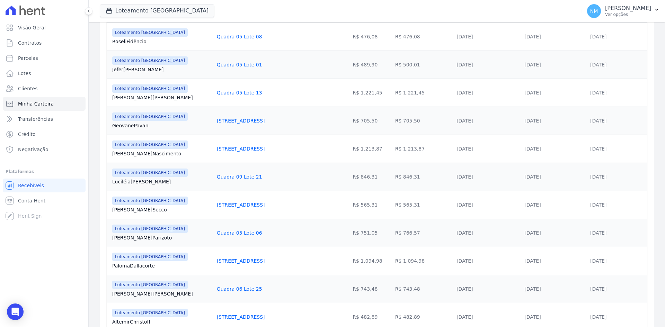
scroll to position [292, 0]
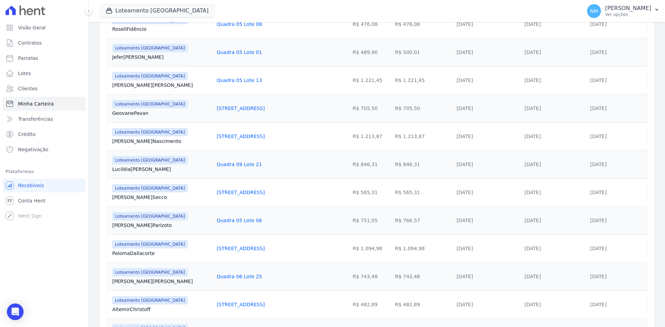
copy link "[PERSON_NAME]"
drag, startPoint x: 239, startPoint y: 247, endPoint x: 191, endPoint y: 253, distance: 48.5
click at [214, 253] on td "[STREET_ADDRESS]" at bounding box center [266, 249] width 105 height 28
copy link "[STREET_ADDRESS]"
drag, startPoint x: 395, startPoint y: 250, endPoint x: 374, endPoint y: 255, distance: 21.1
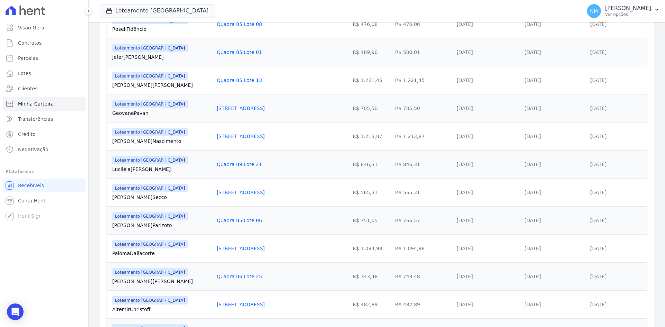
click at [393, 255] on td "R$ 1.094,98" at bounding box center [423, 249] width 61 height 28
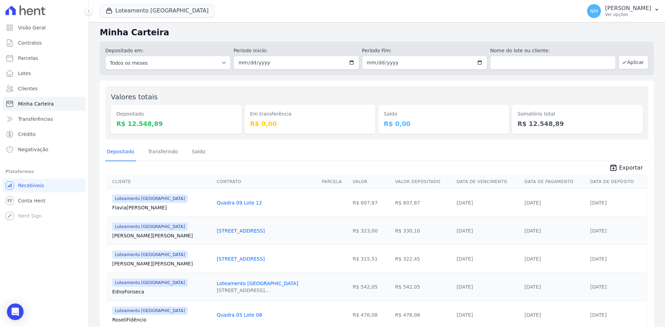
scroll to position [0, 0]
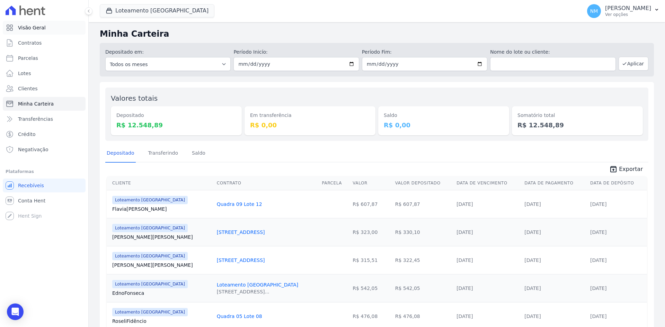
click at [41, 24] on link "Visão Geral" at bounding box center [44, 28] width 83 height 14
